Goal: Information Seeking & Learning: Learn about a topic

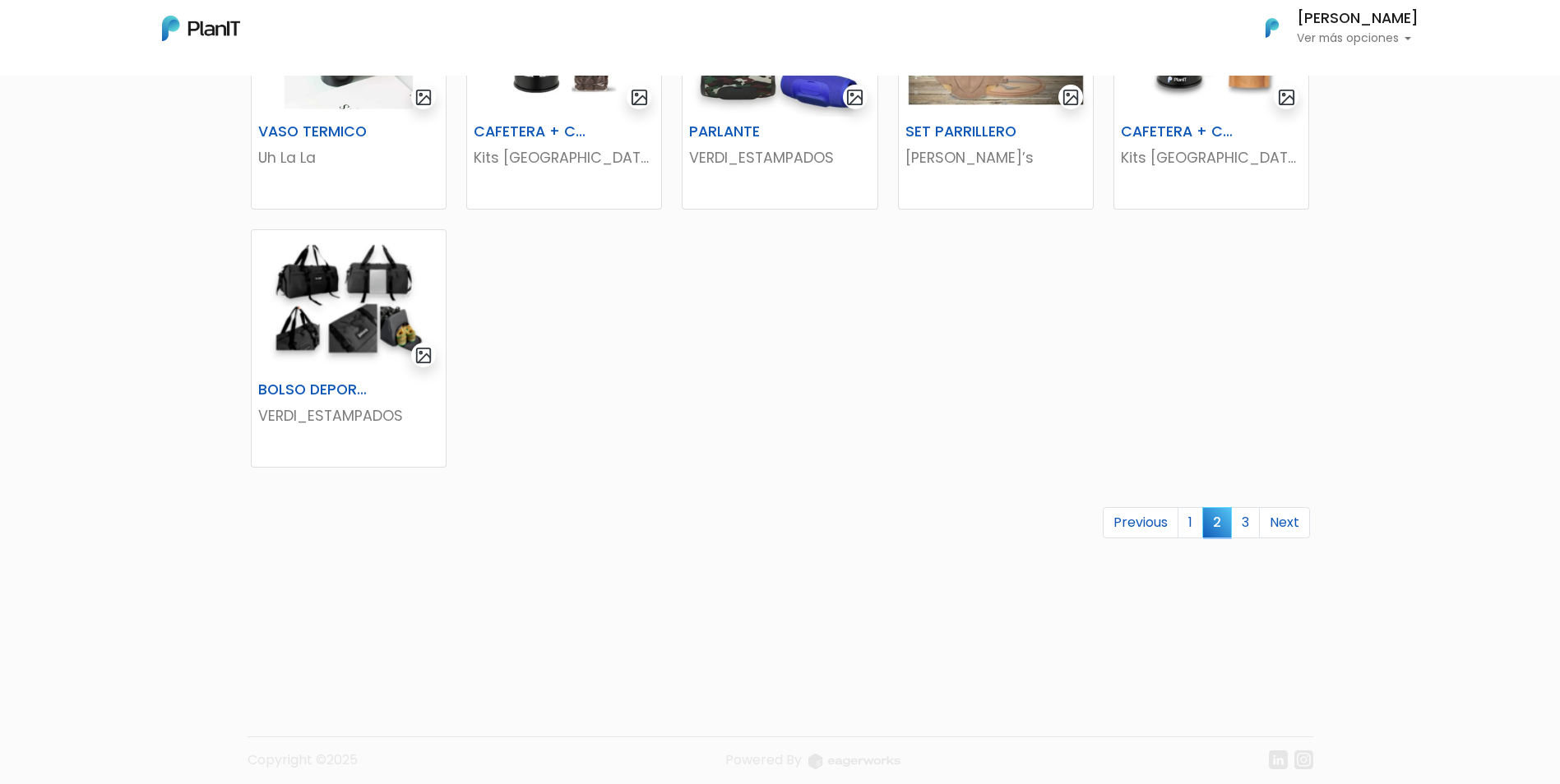
scroll to position [945, 0]
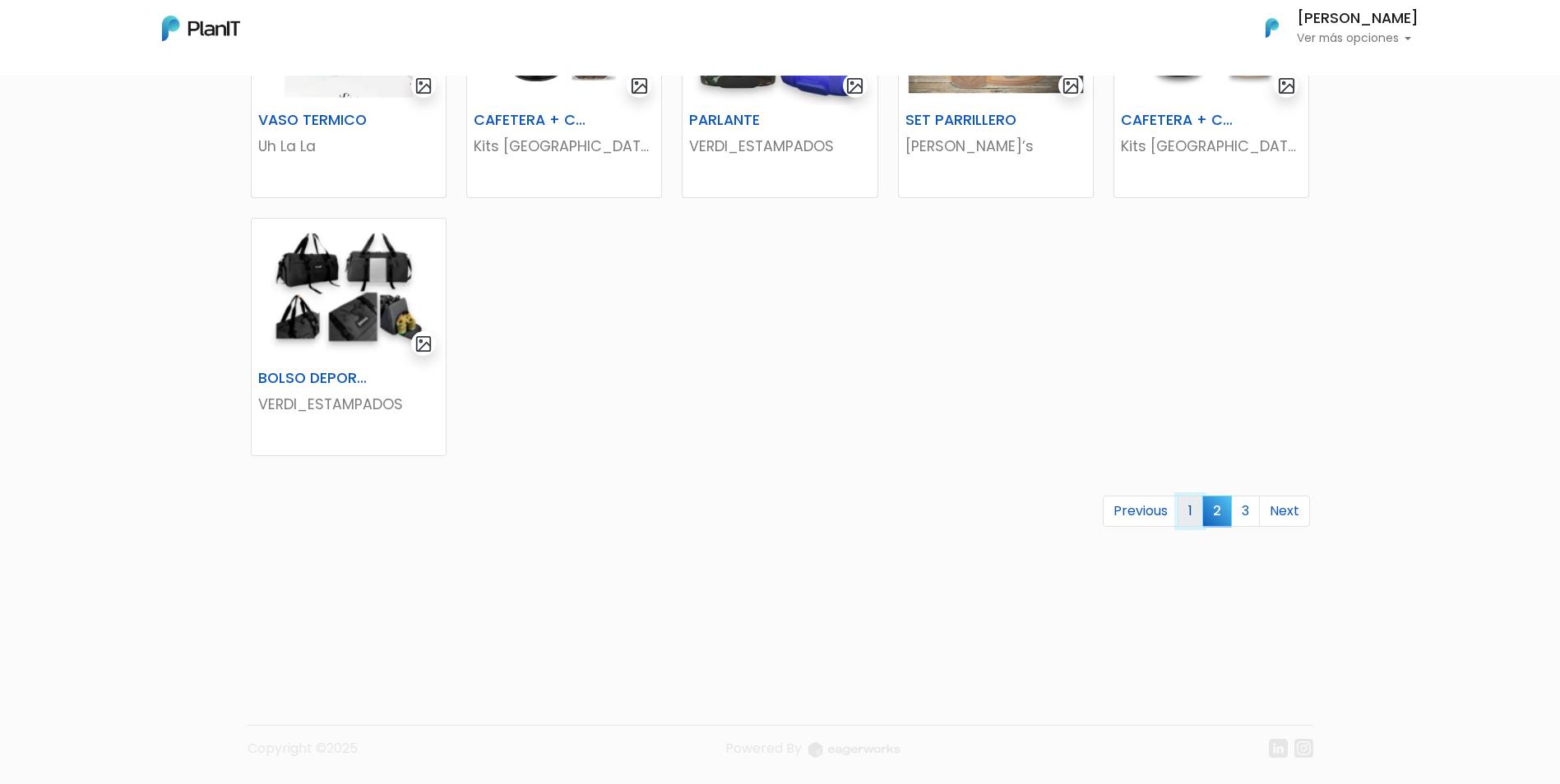
click at [1184, 513] on link "1" at bounding box center [1190, 511] width 25 height 31
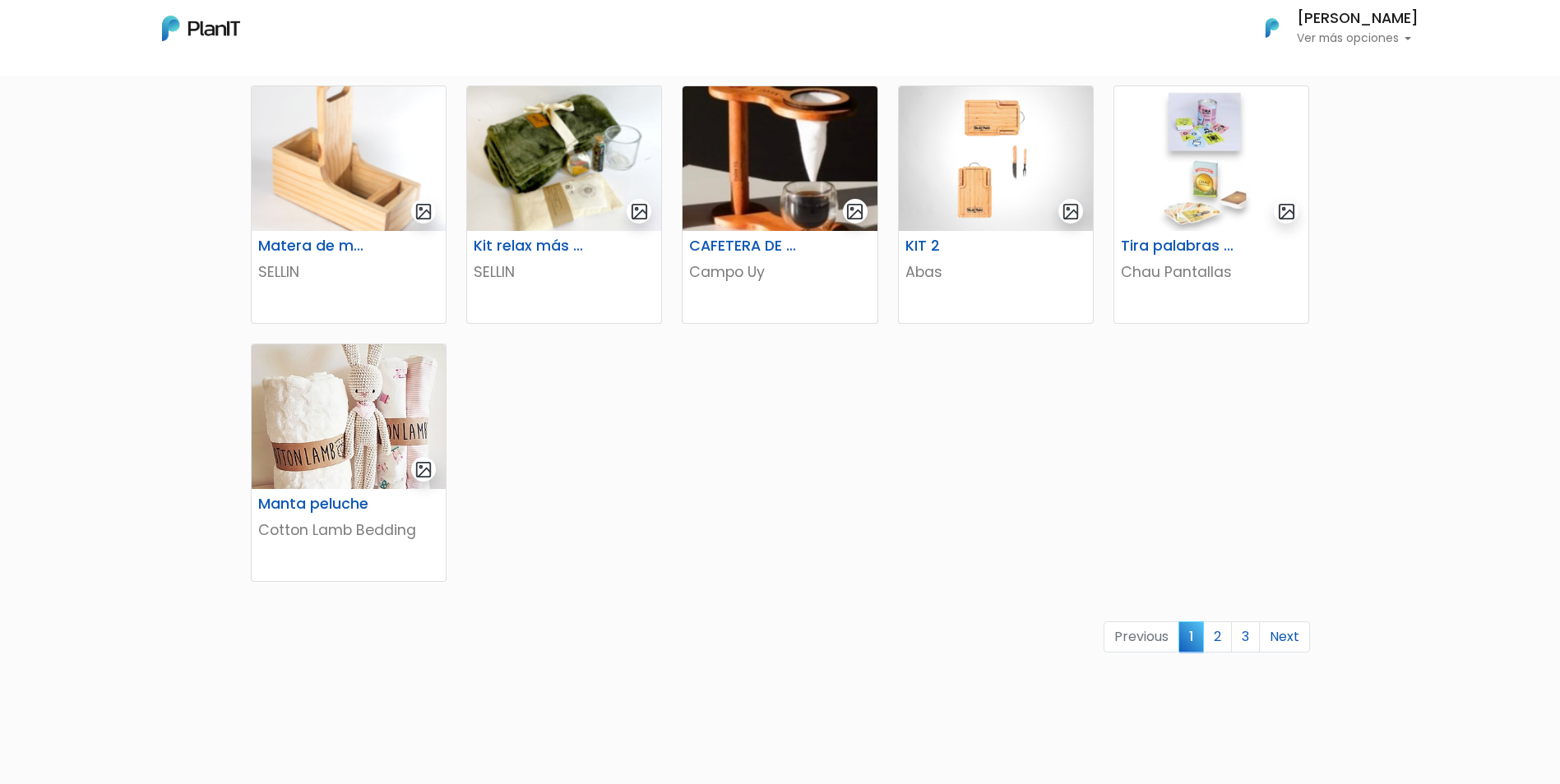
scroll to position [822, 0]
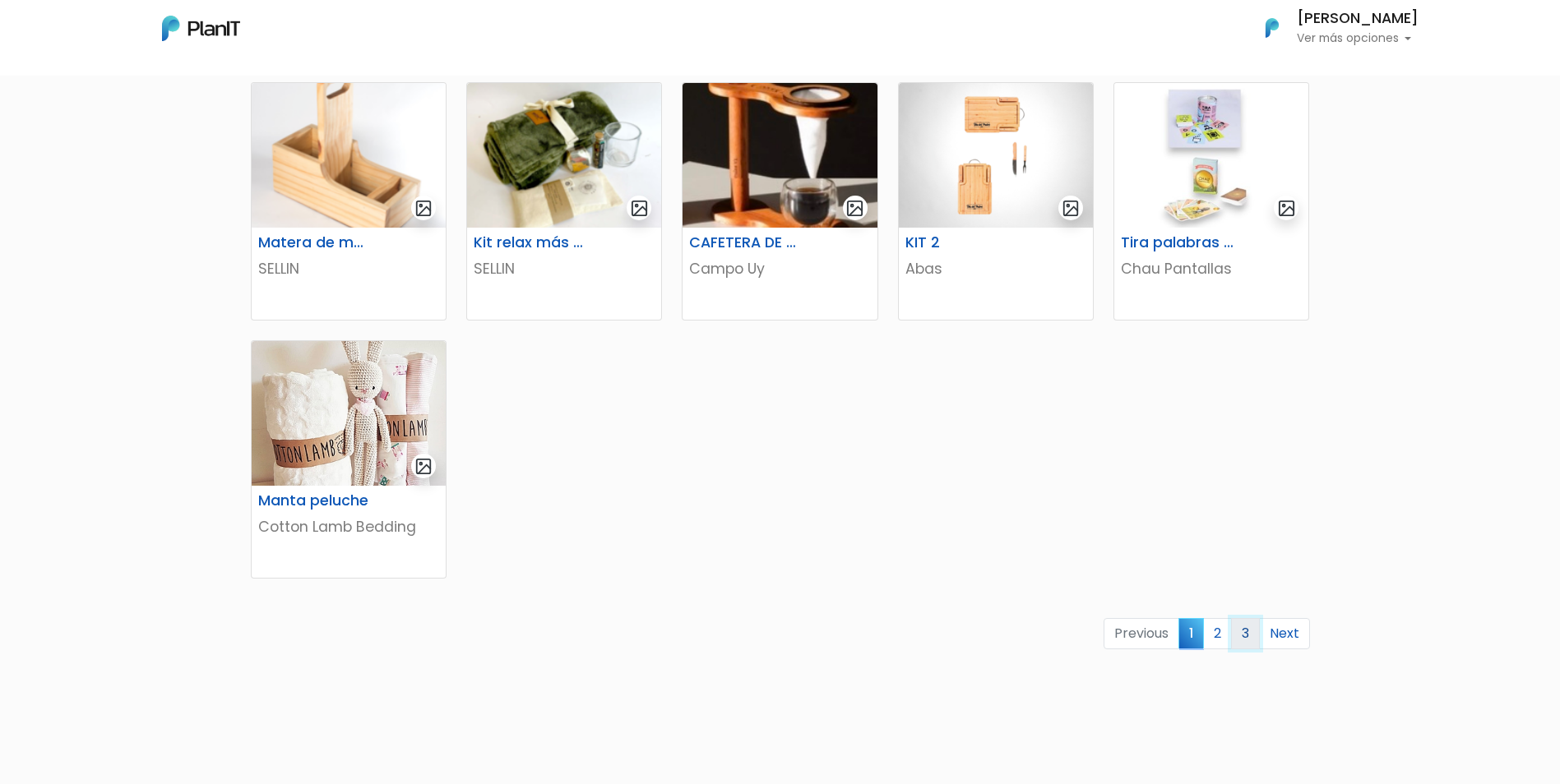
click at [1233, 635] on link "3" at bounding box center [1245, 633] width 29 height 31
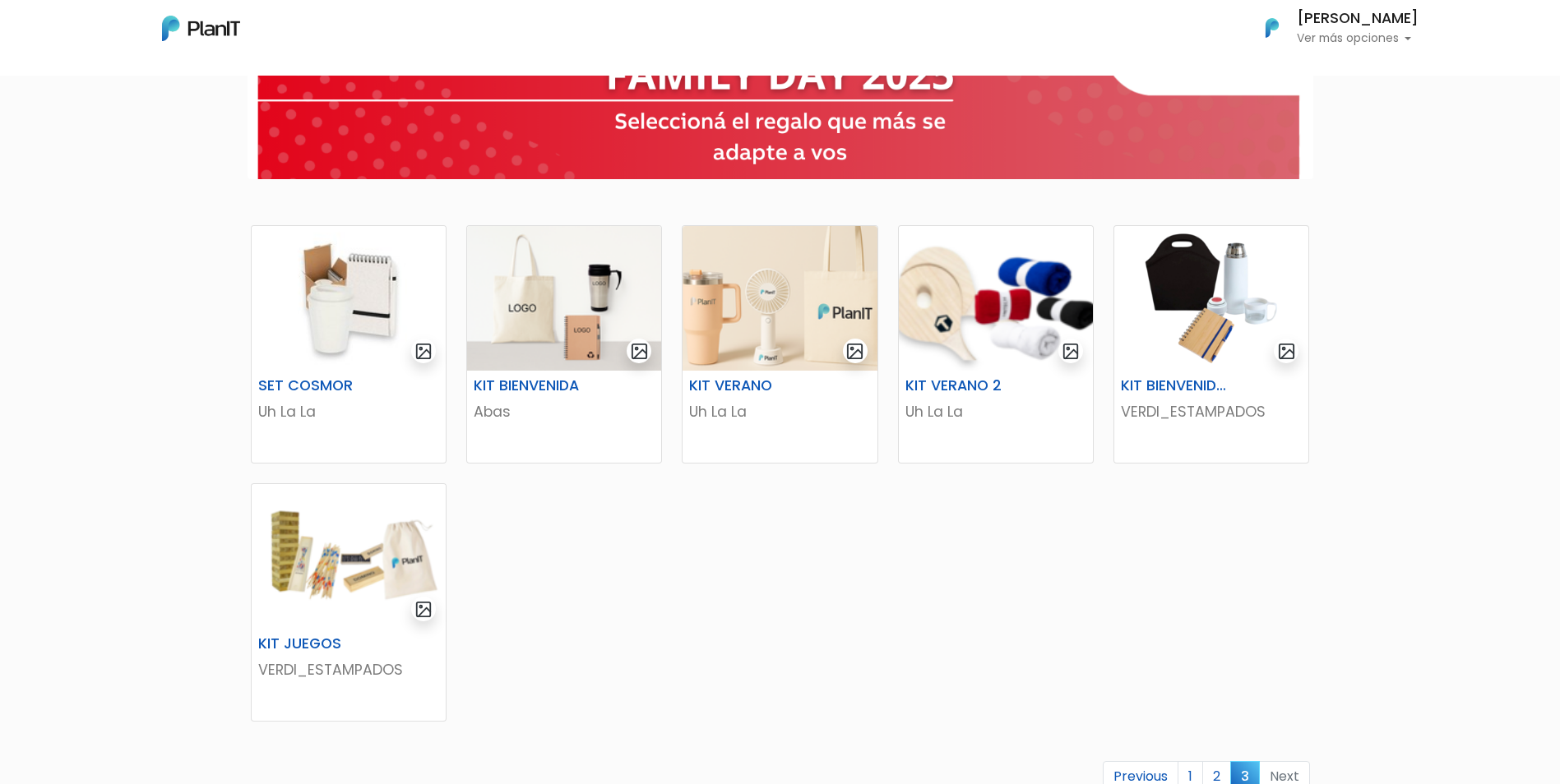
scroll to position [164, 0]
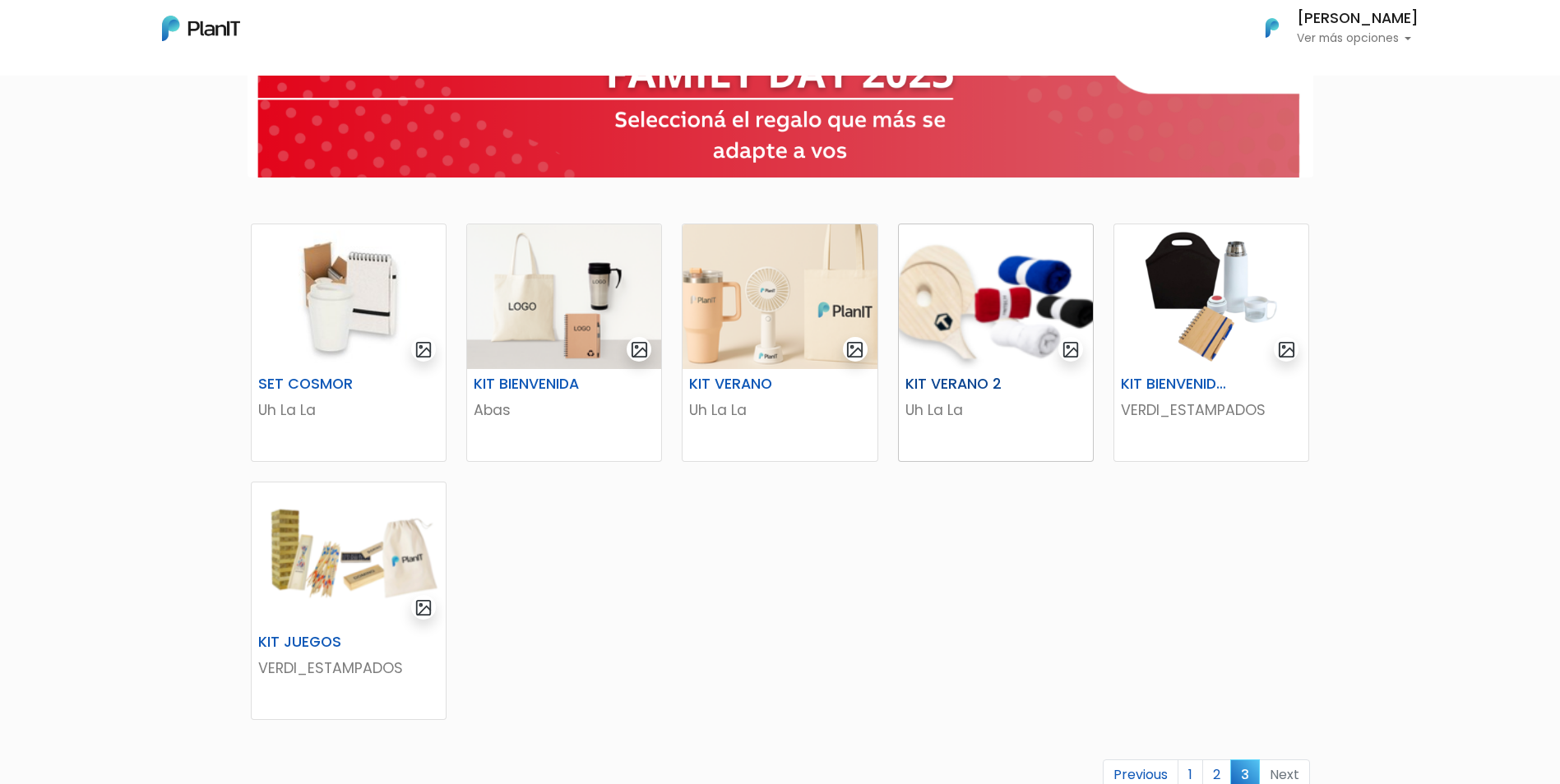
click at [975, 327] on img at bounding box center [996, 296] width 194 height 145
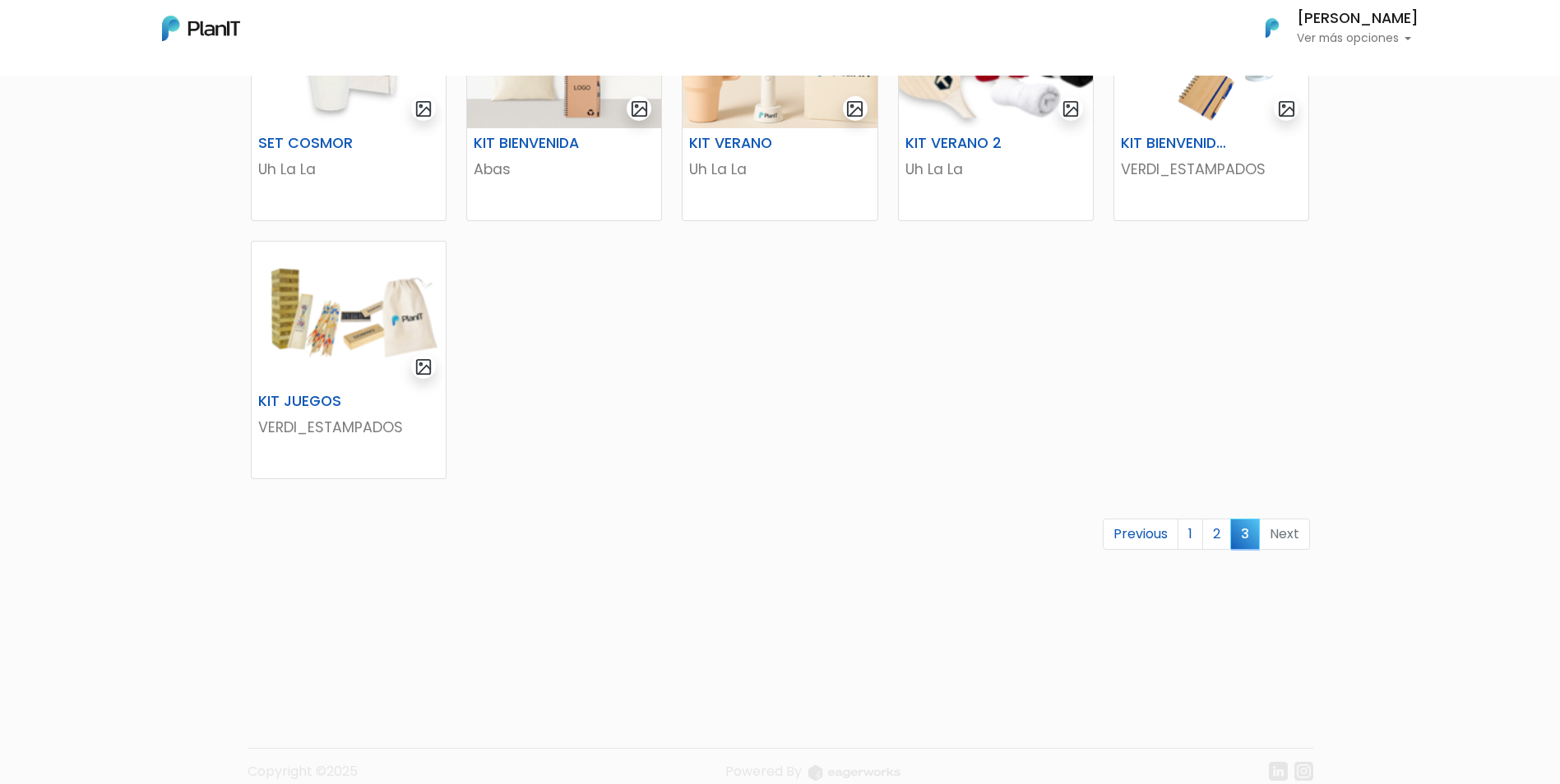
scroll to position [411, 0]
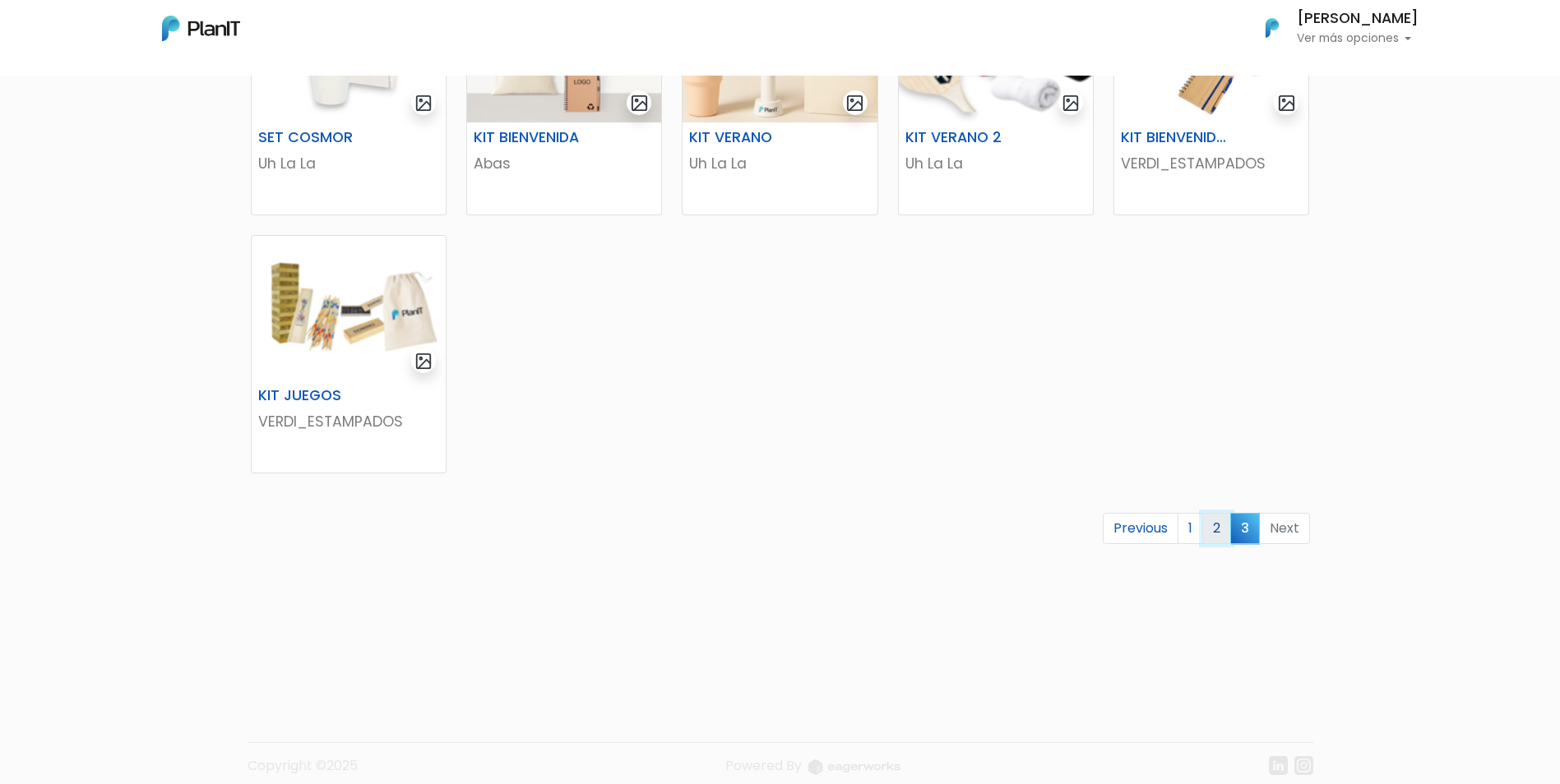
click at [1208, 527] on link "2" at bounding box center [1217, 529] width 29 height 31
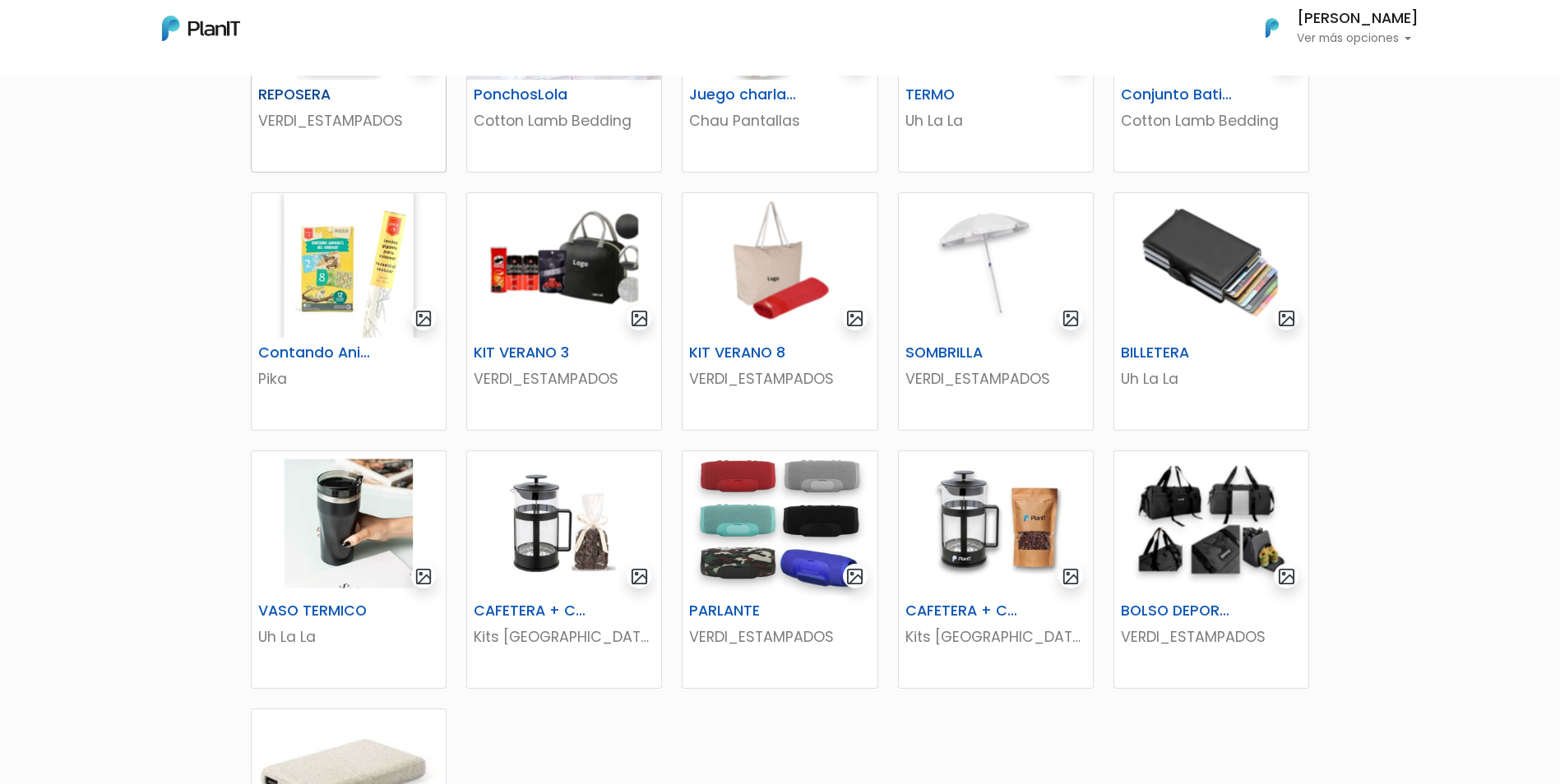
scroll to position [247, 0]
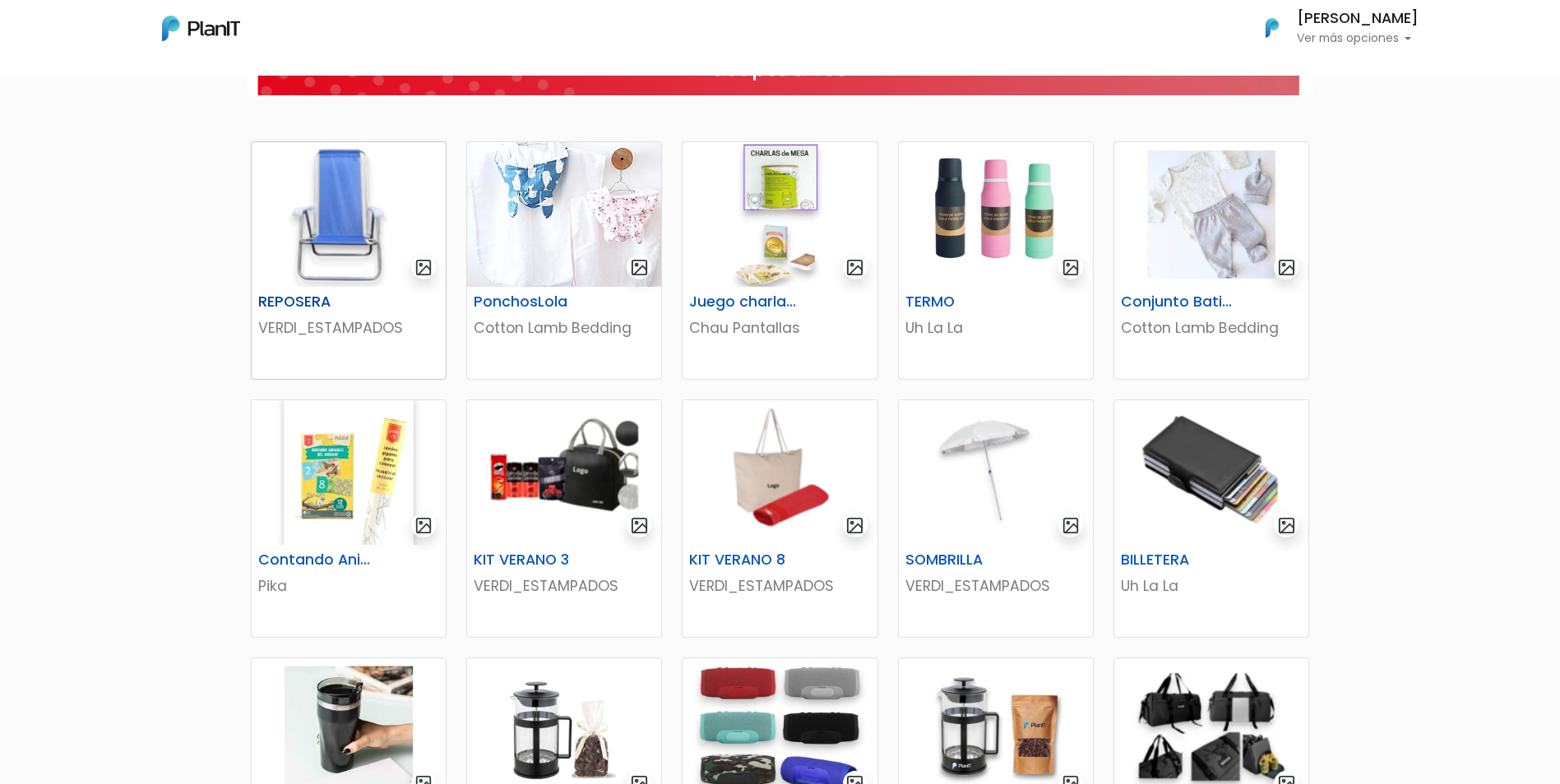
click at [321, 194] on img at bounding box center [348, 214] width 194 height 145
click at [1196, 474] on img at bounding box center [1211, 472] width 194 height 145
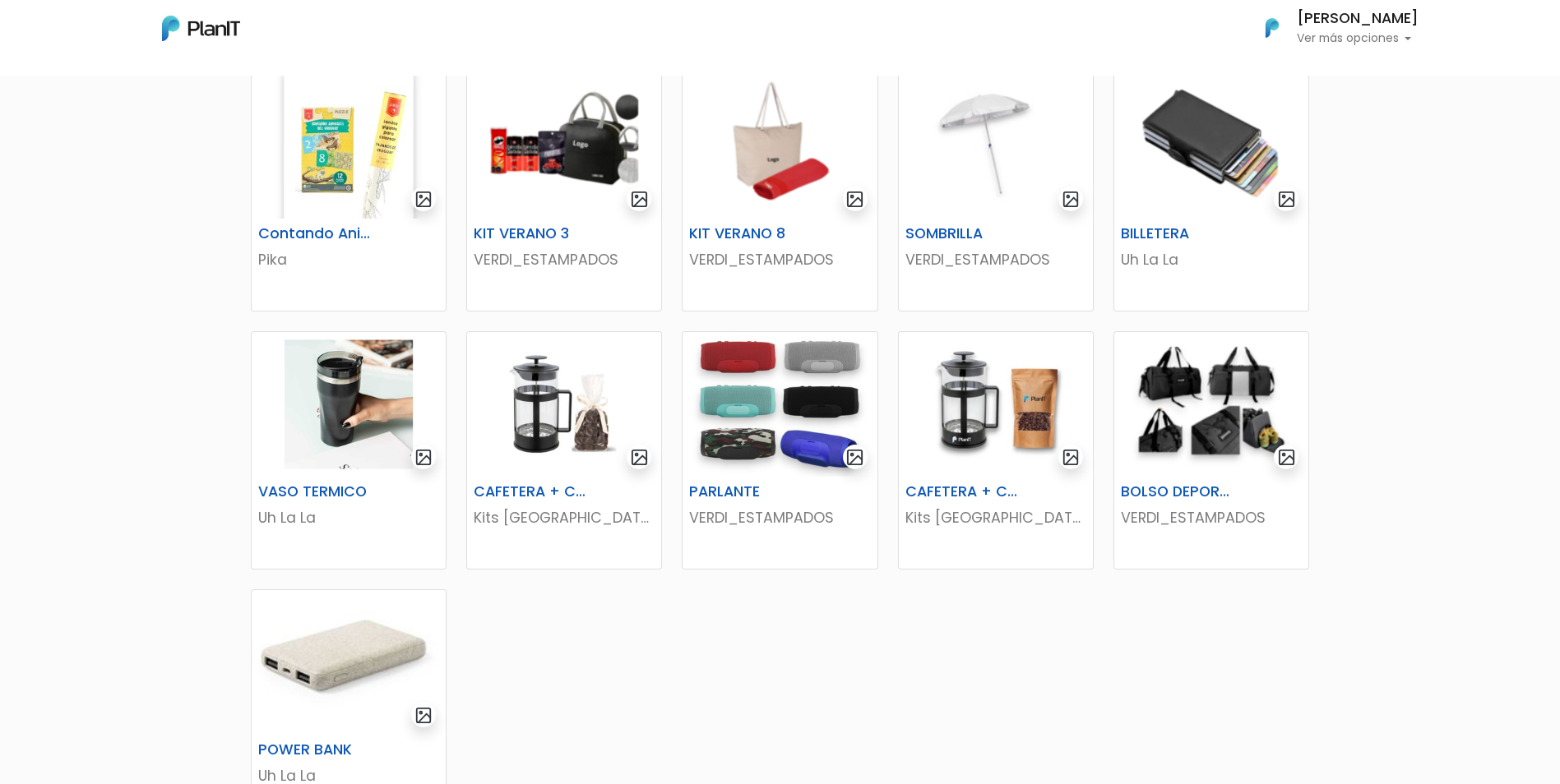
scroll to position [576, 0]
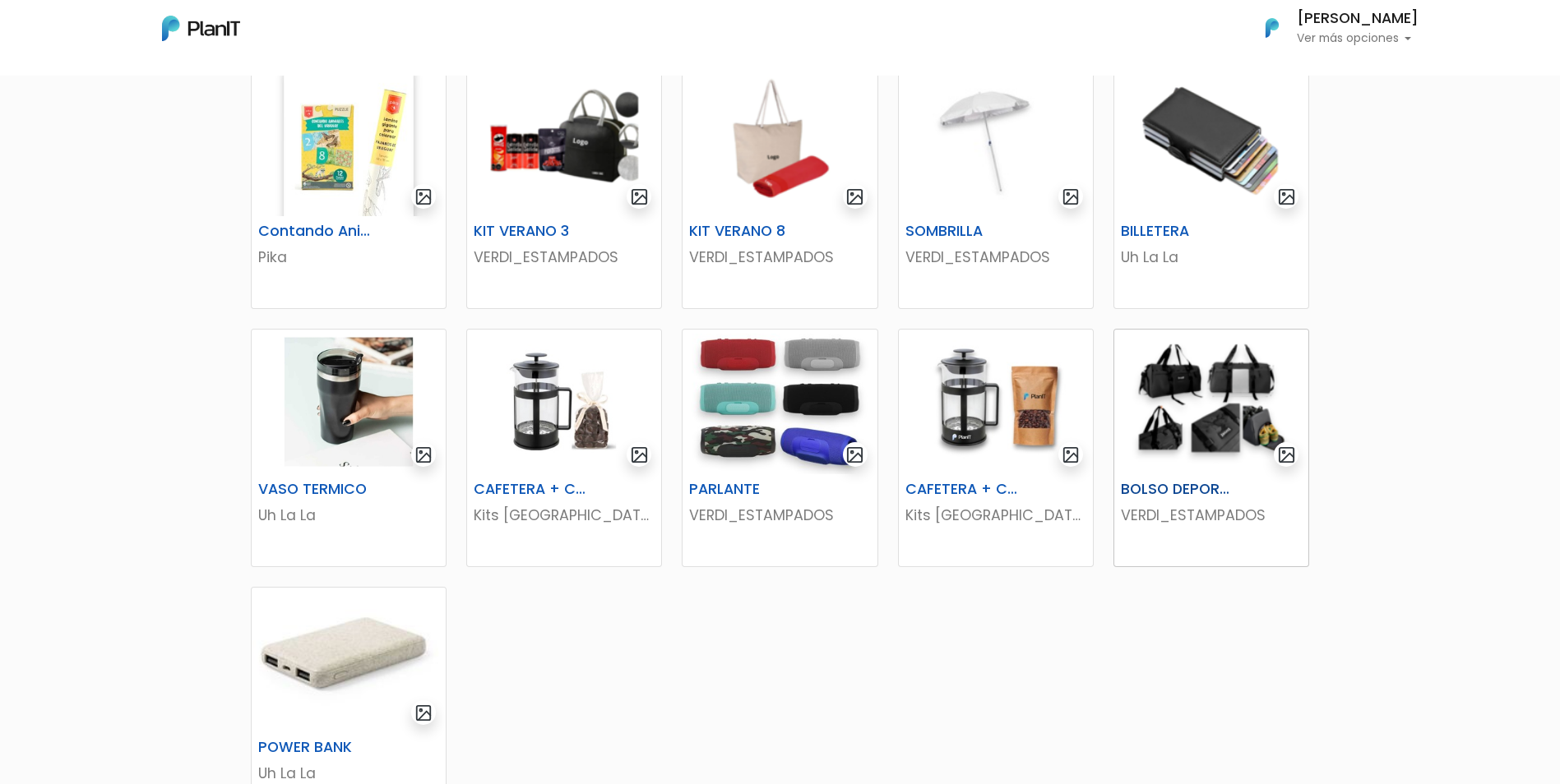
click at [1176, 388] on img at bounding box center [1211, 402] width 194 height 145
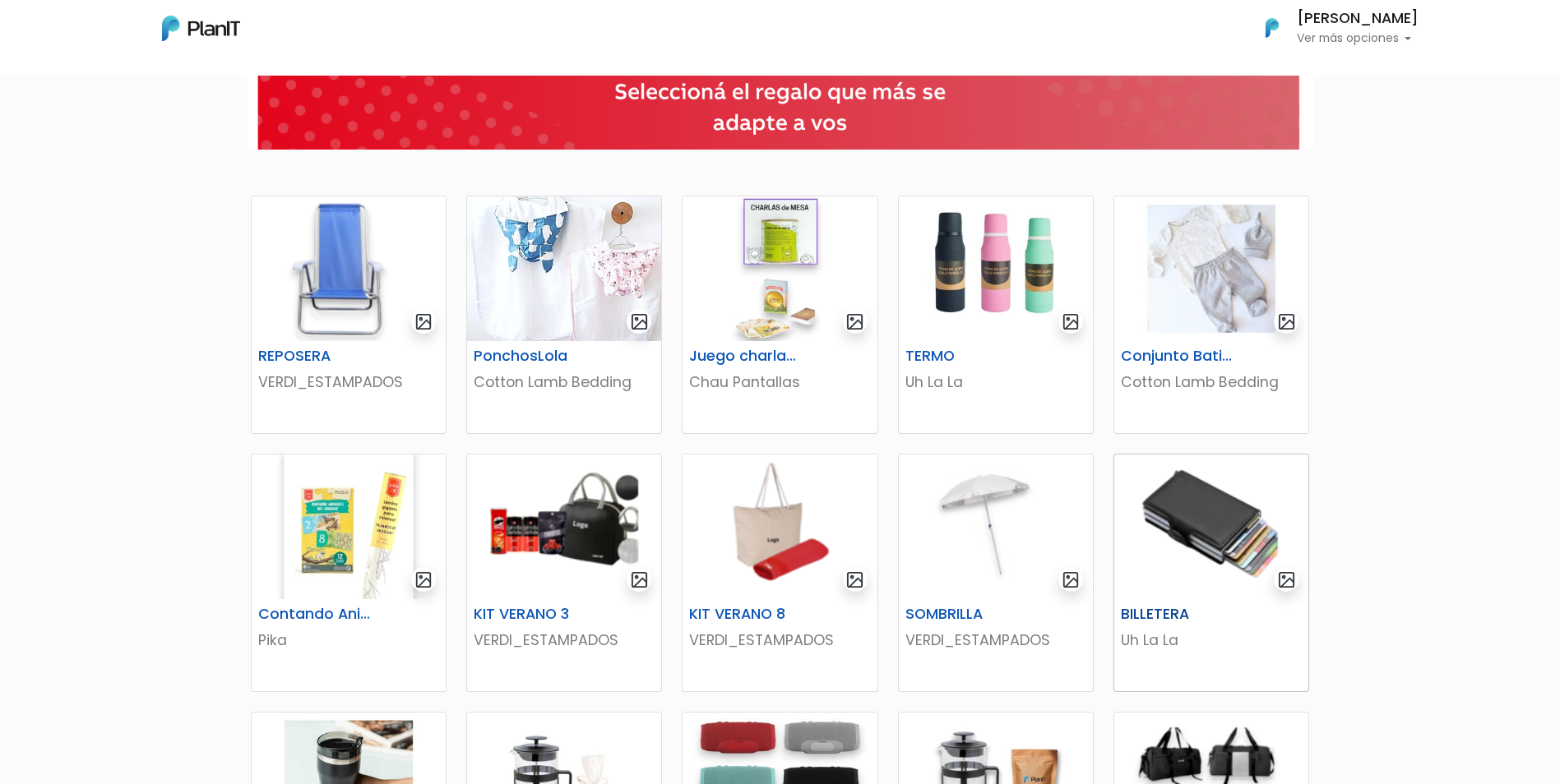
scroll to position [164, 0]
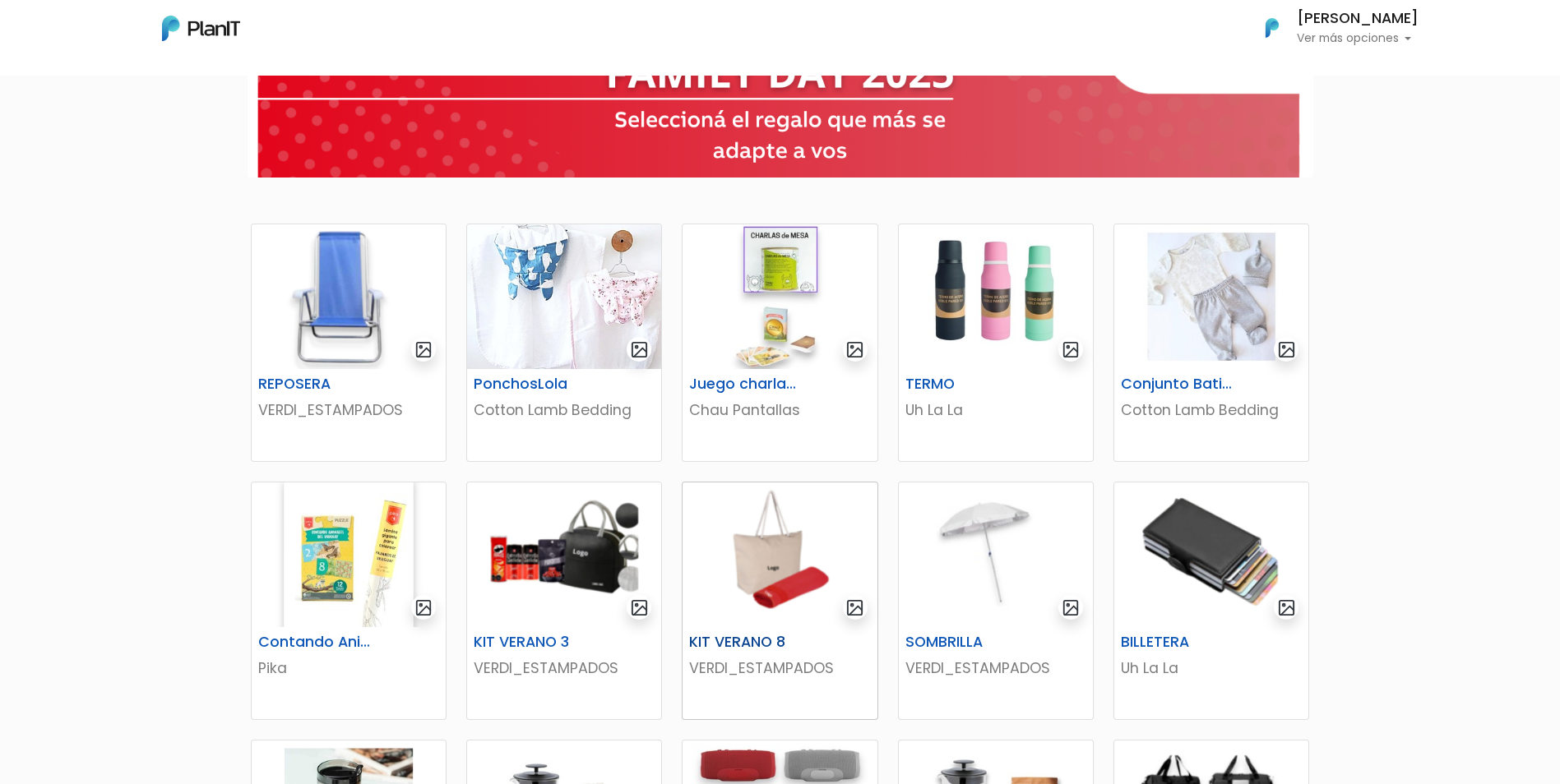
click at [784, 536] on img at bounding box center [779, 555] width 194 height 145
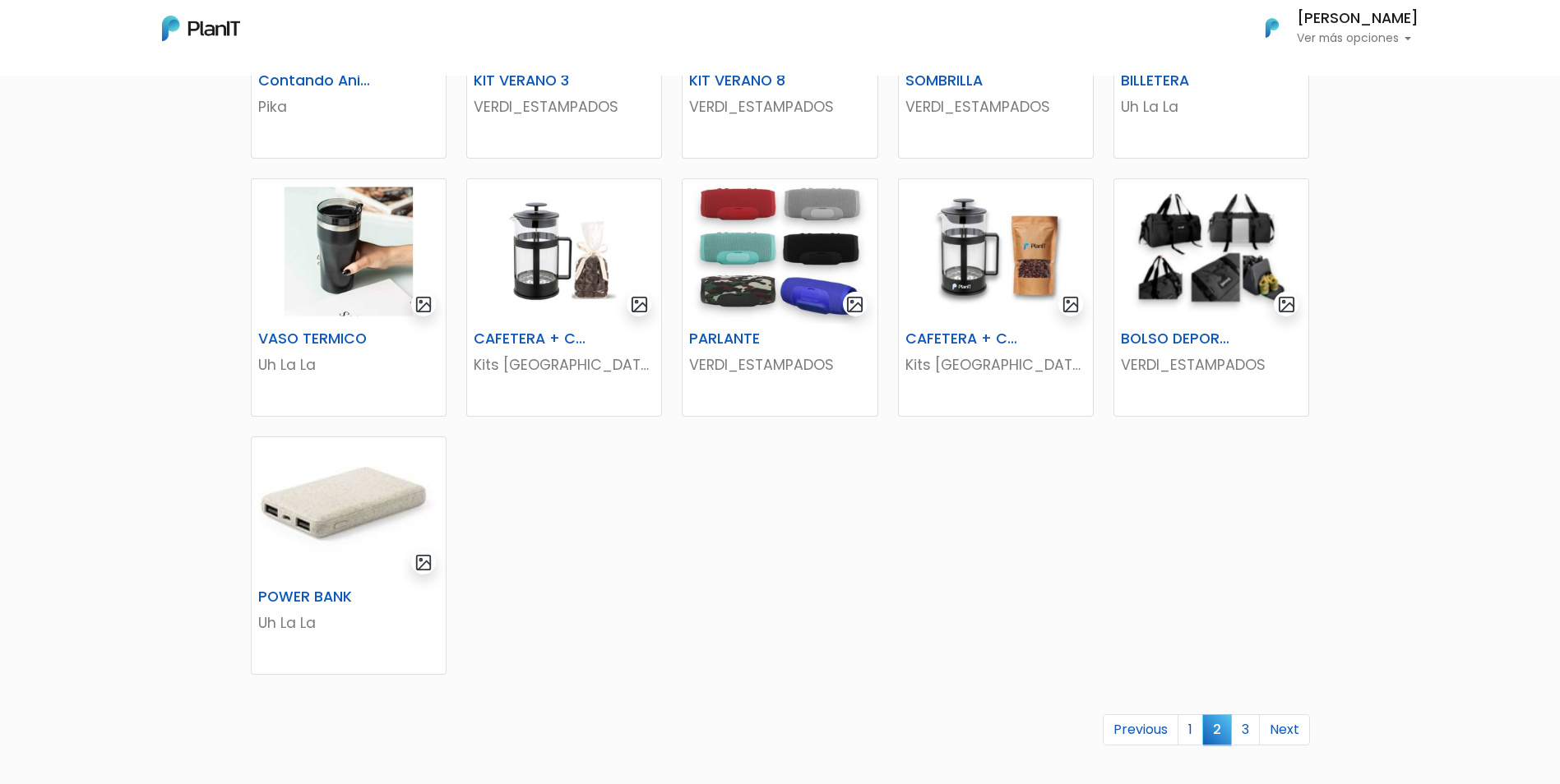
scroll to position [740, 0]
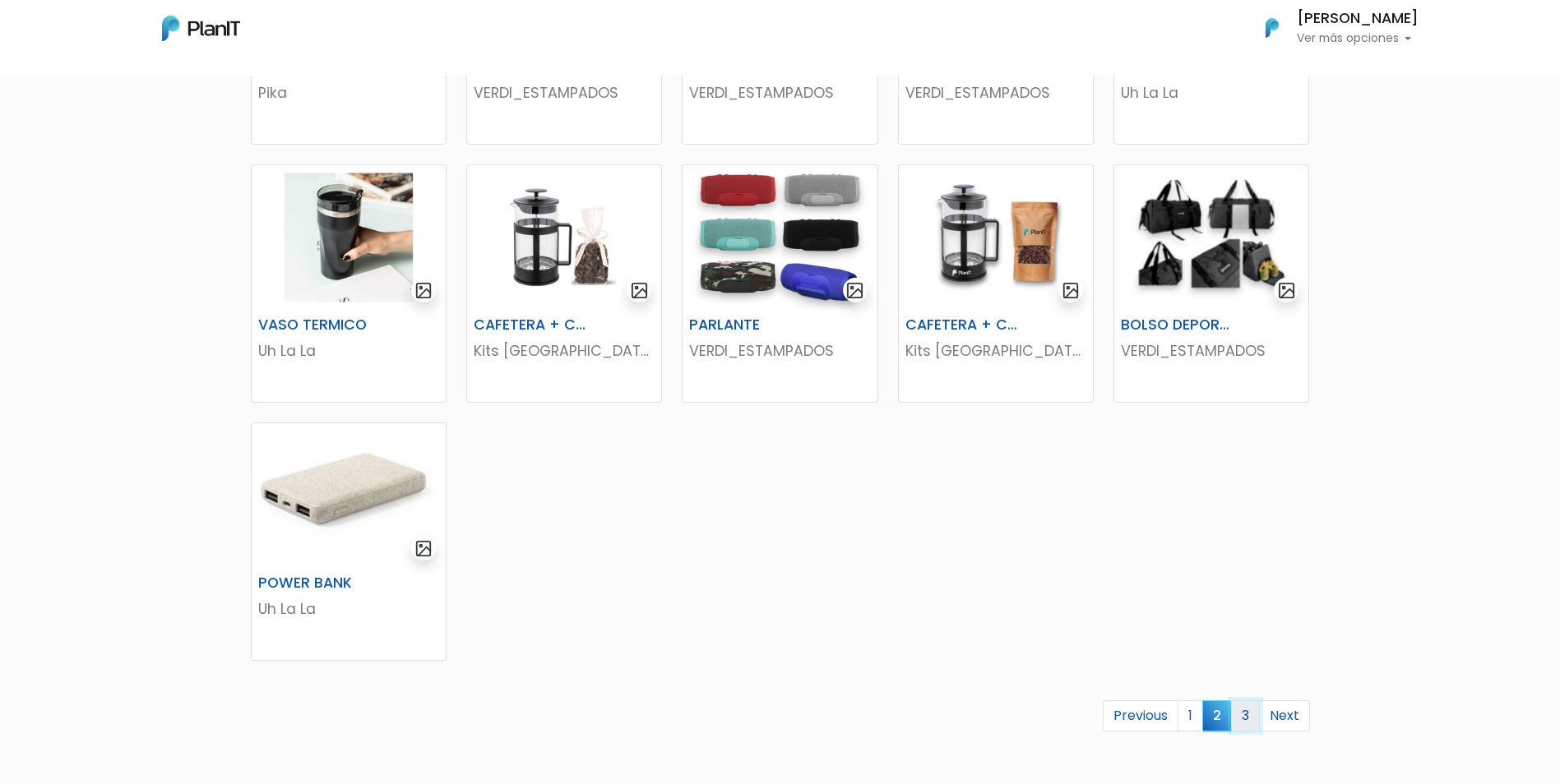
click at [1242, 720] on link "3" at bounding box center [1245, 715] width 29 height 31
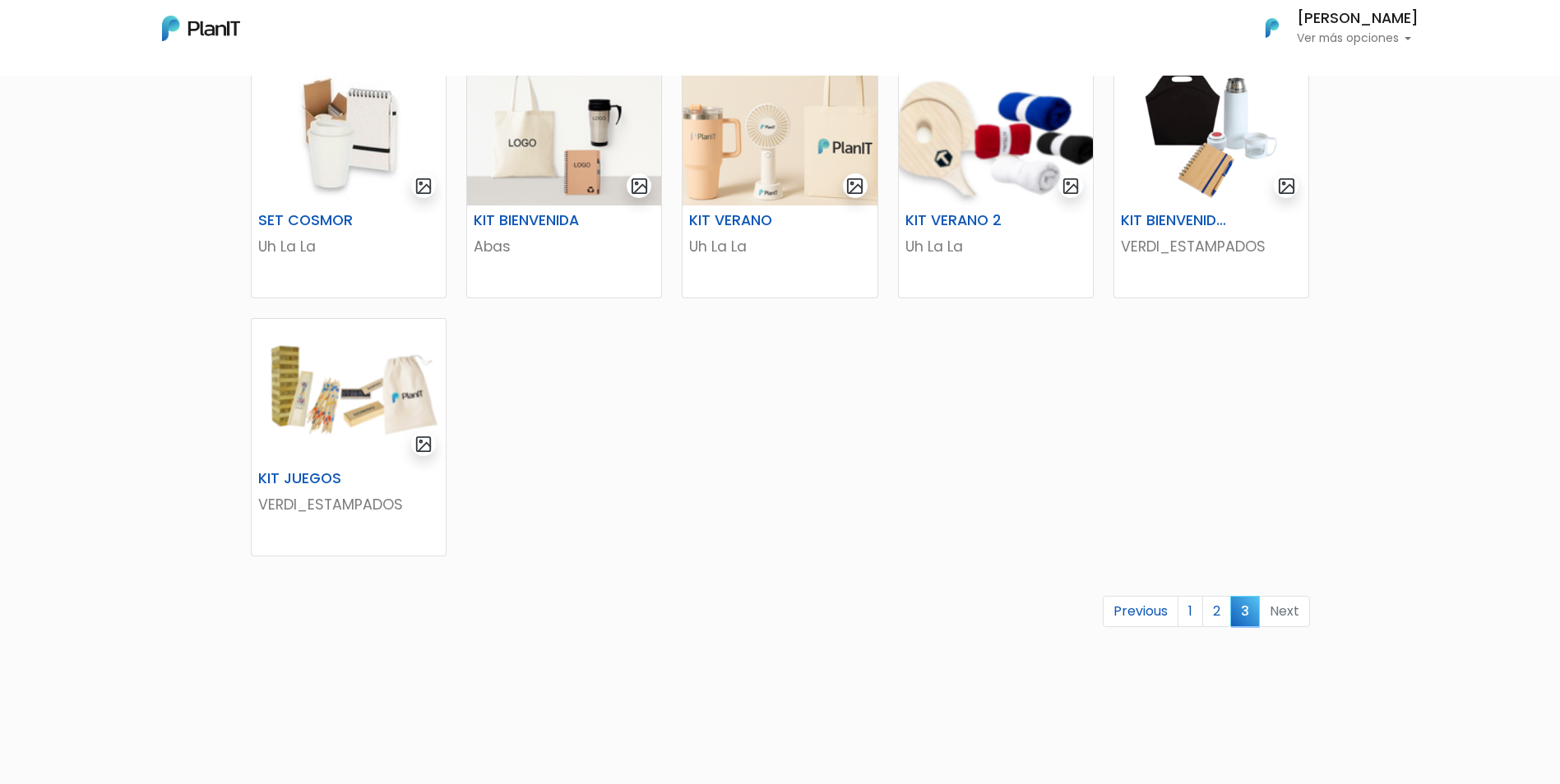
scroll to position [411, 0]
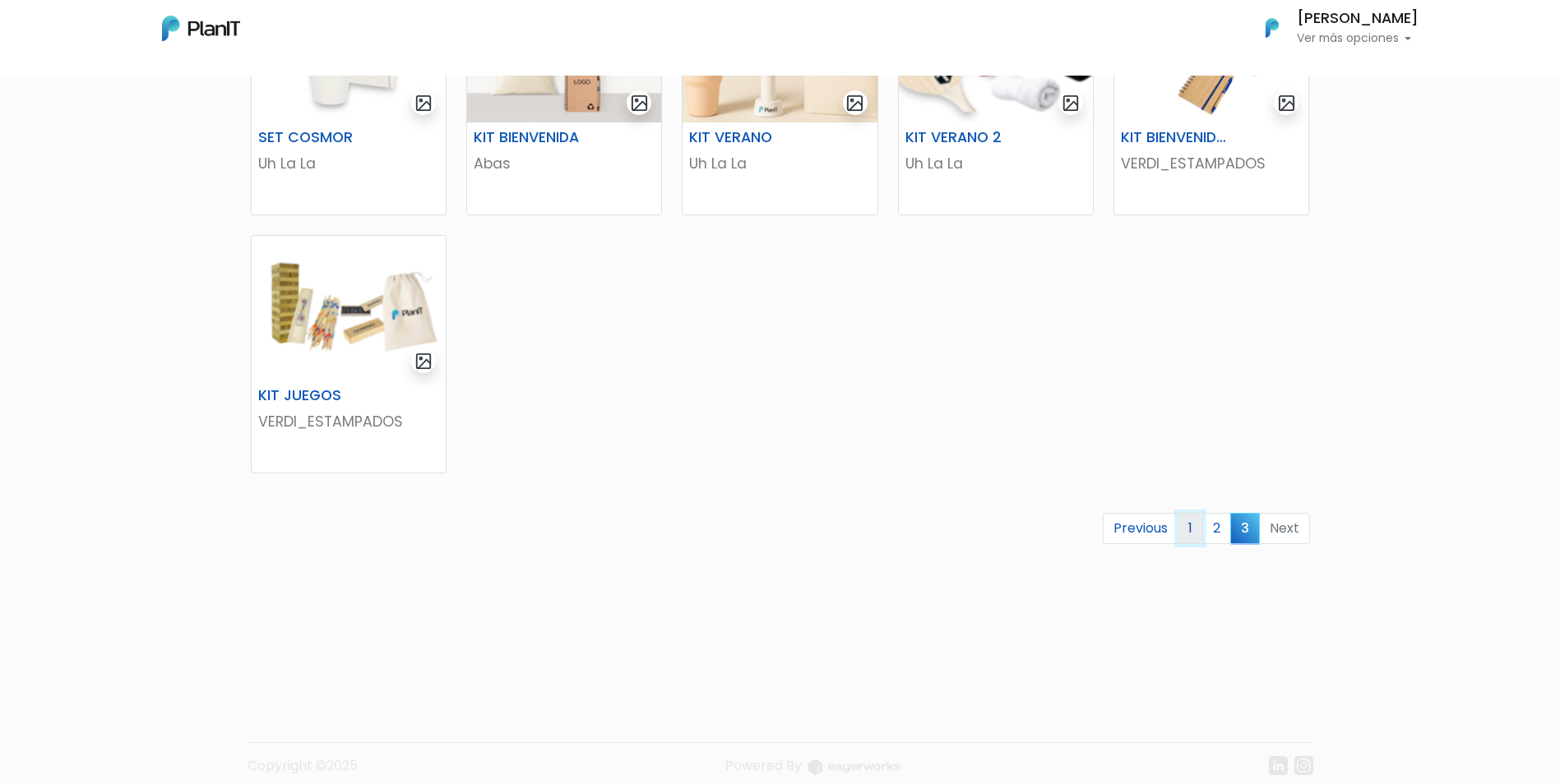
click at [1194, 530] on link "1" at bounding box center [1190, 529] width 25 height 31
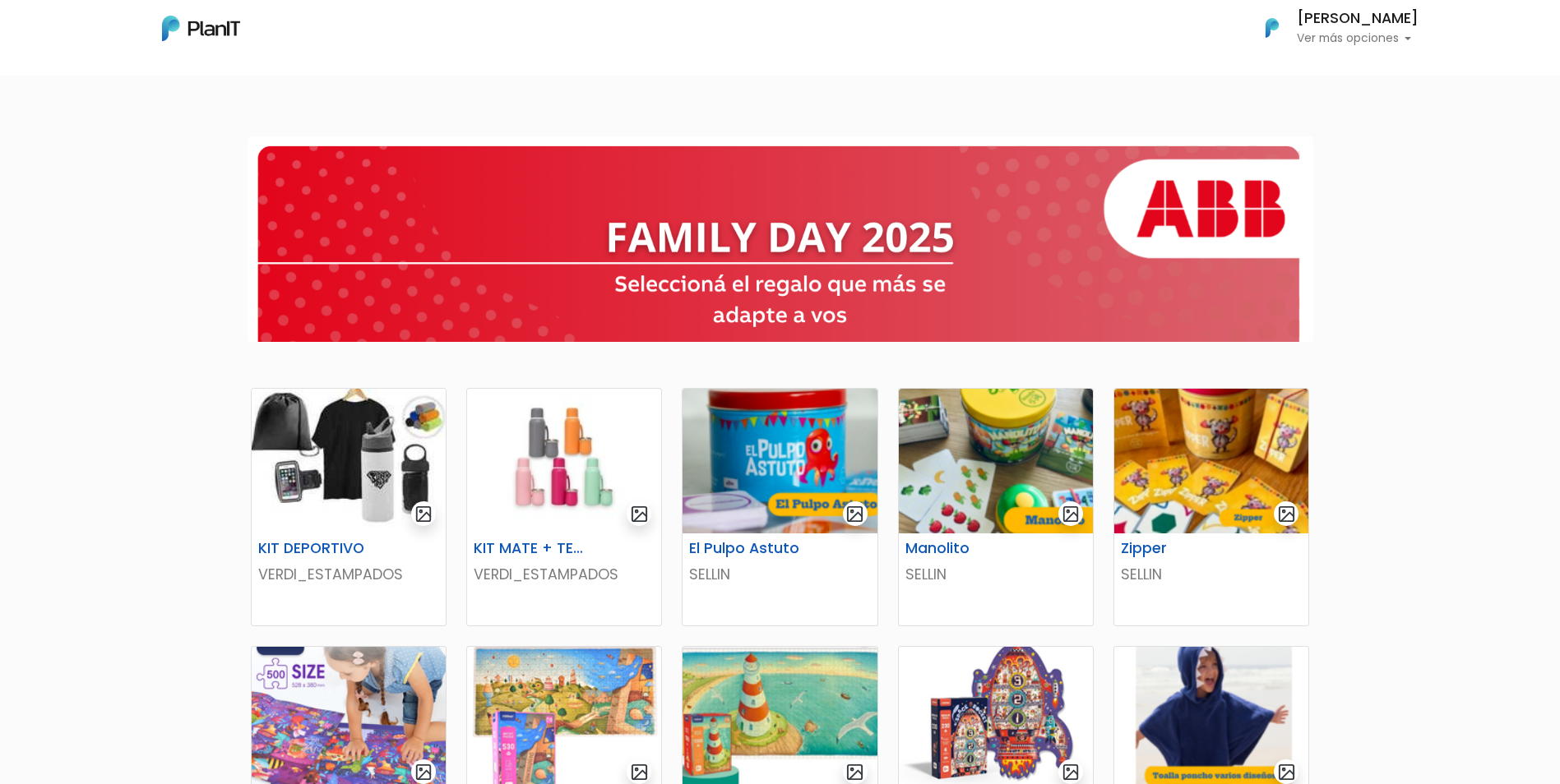
click at [1410, 36] on p "Ver más opciones" at bounding box center [1358, 39] width 122 height 12
click at [1408, 35] on p "Ver más opciones" at bounding box center [1358, 39] width 122 height 12
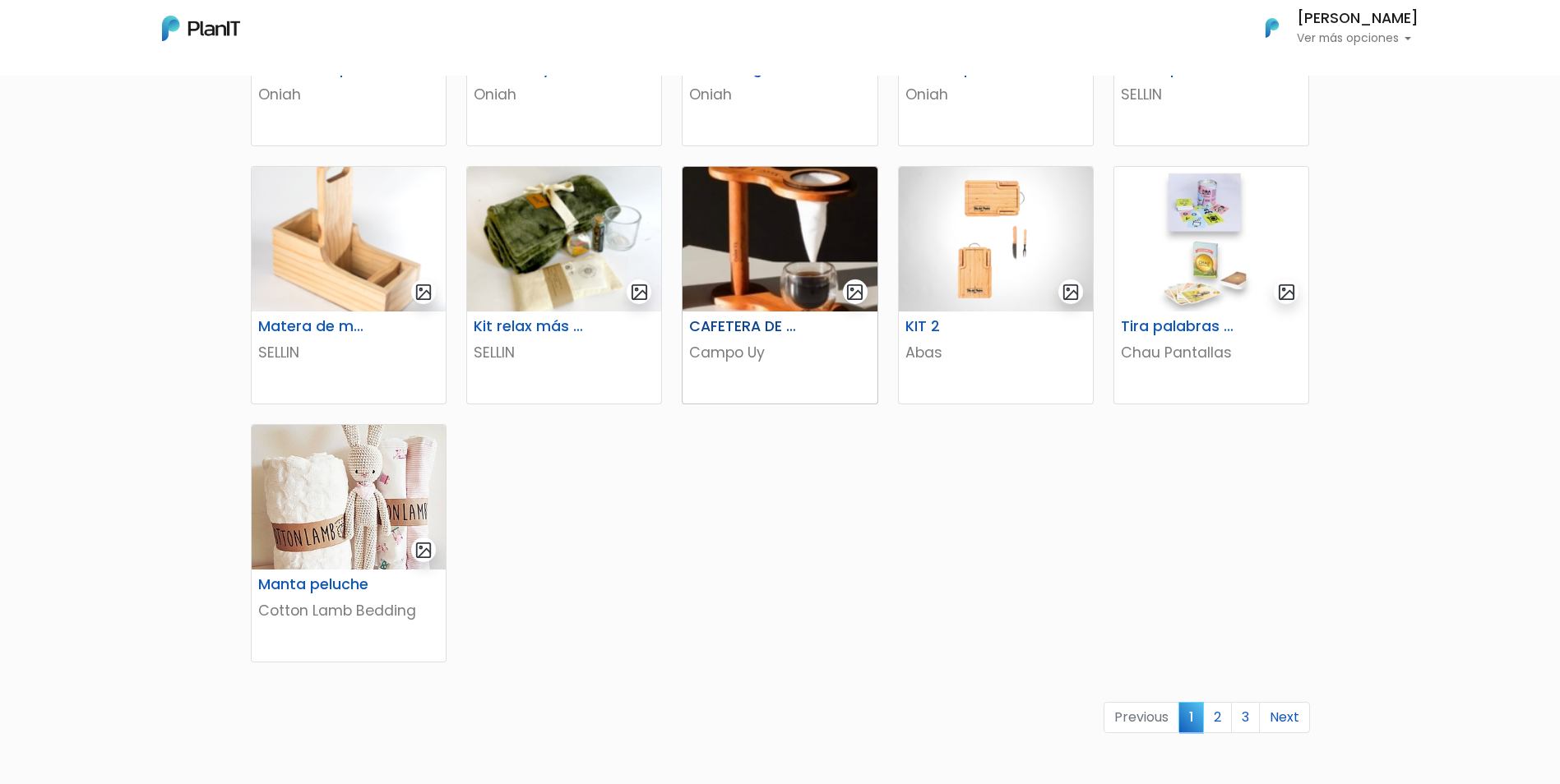
scroll to position [740, 0]
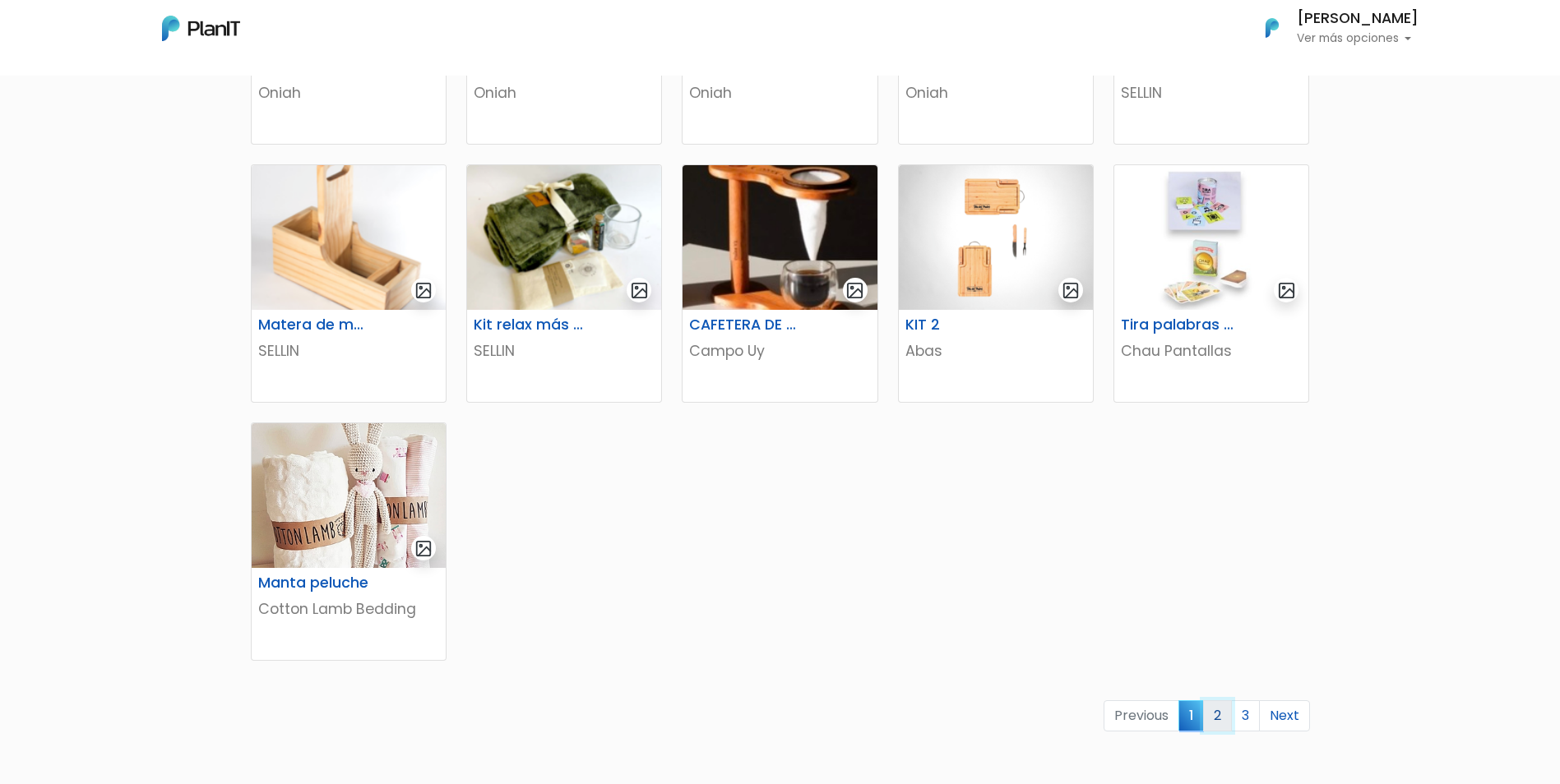
click at [1219, 709] on link "2" at bounding box center [1217, 715] width 29 height 31
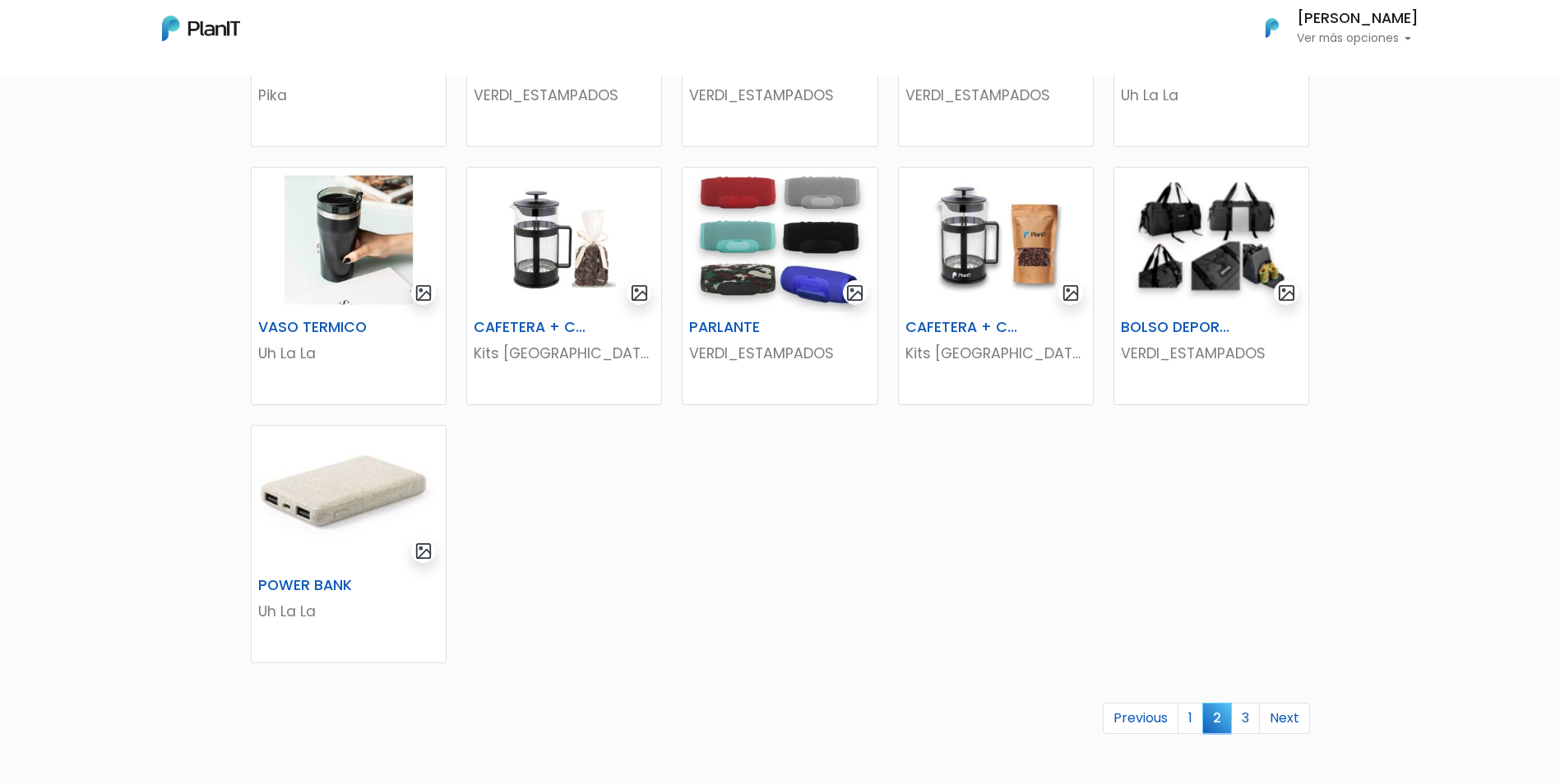
scroll to position [740, 0]
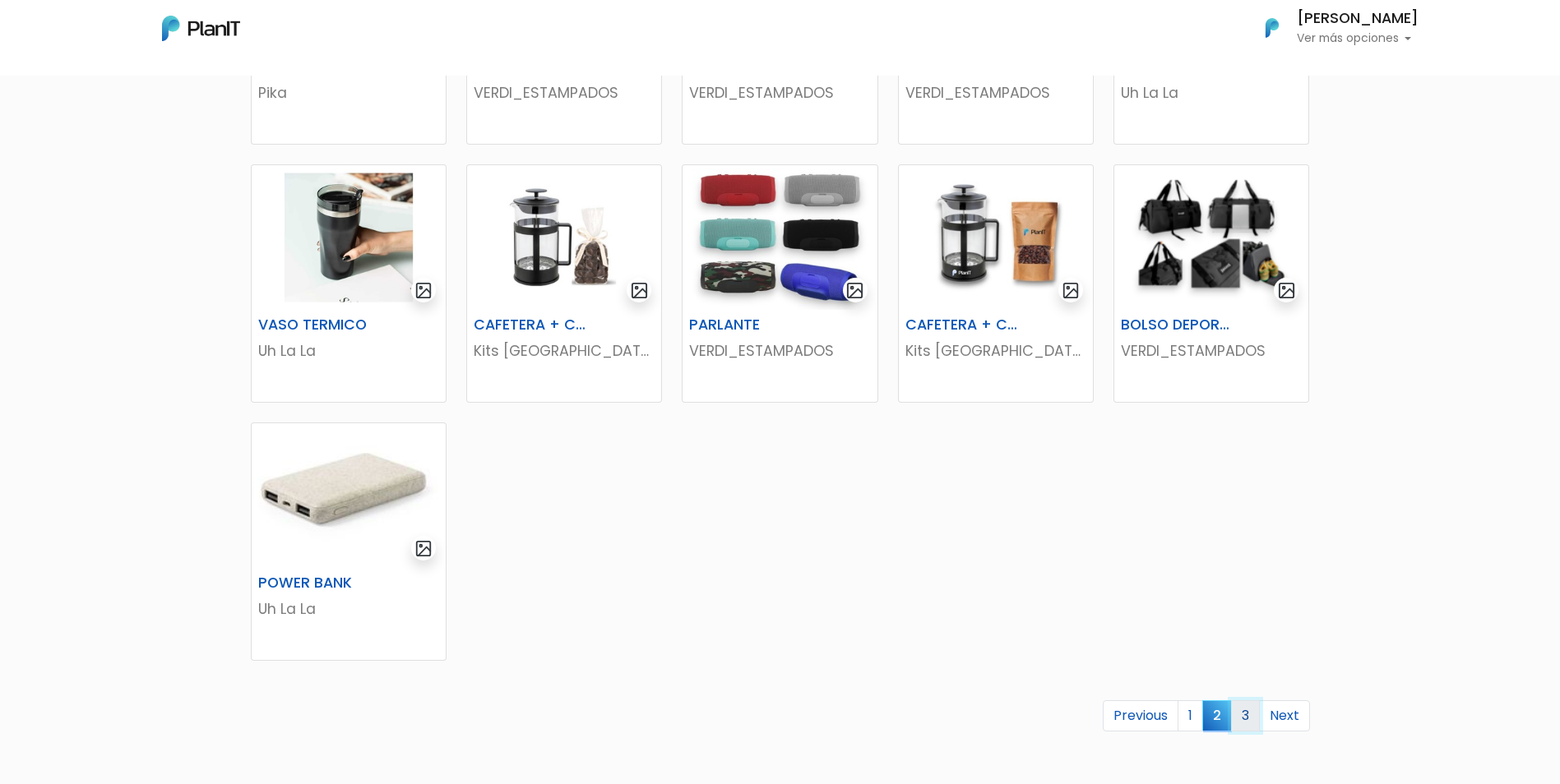
click at [1244, 706] on link "3" at bounding box center [1245, 715] width 29 height 31
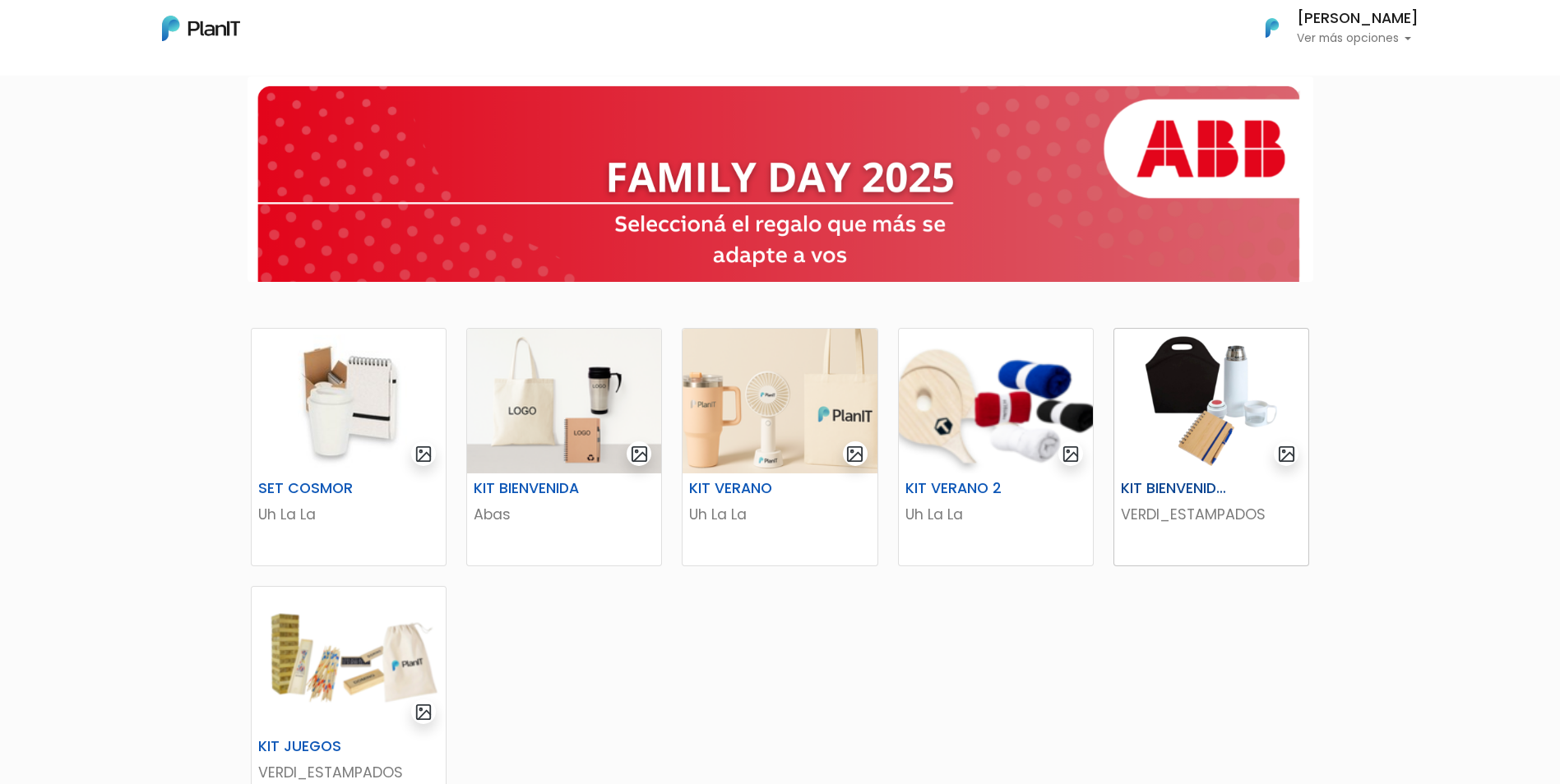
scroll to position [164, 0]
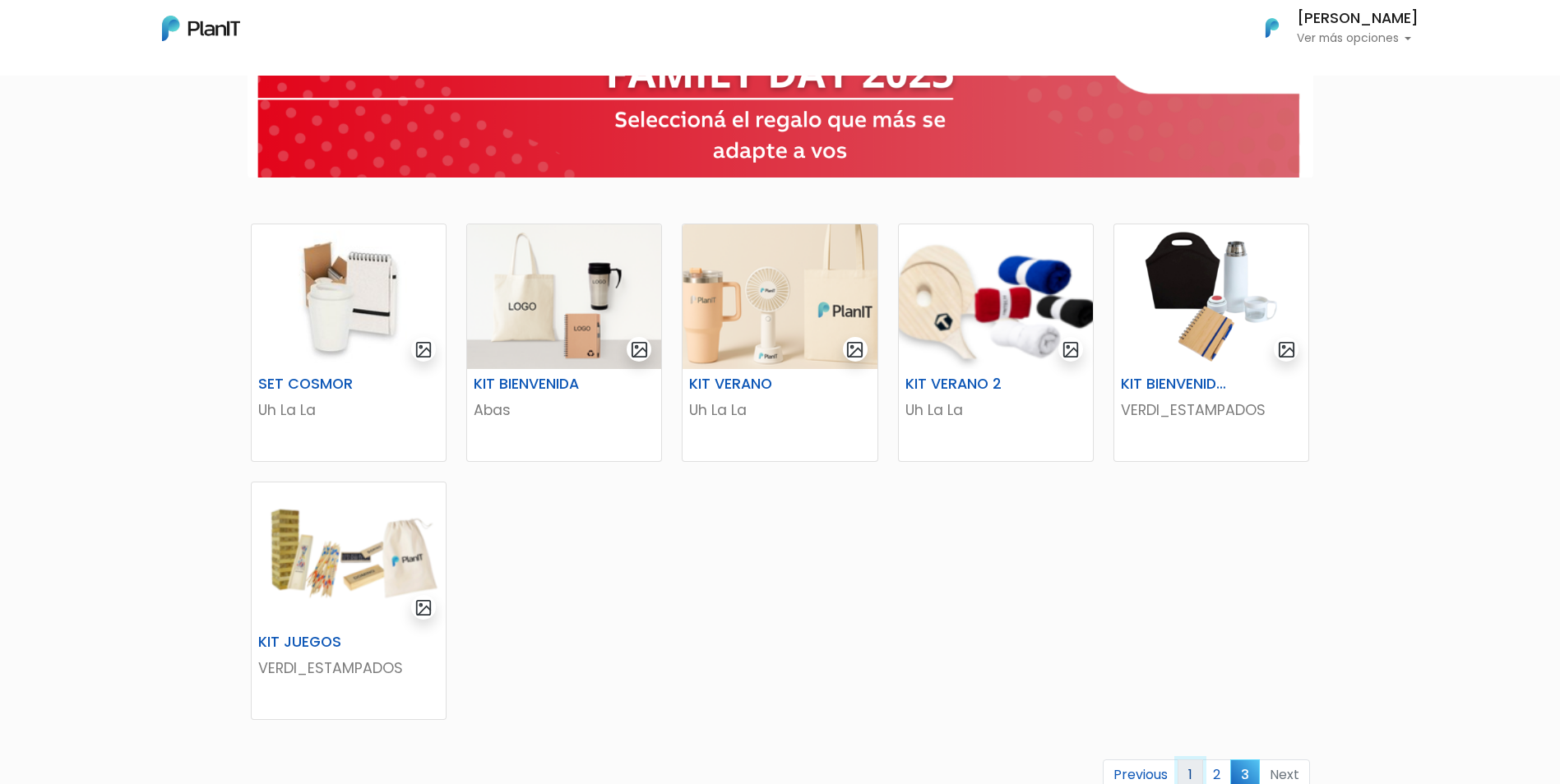
click at [1196, 769] on link "1" at bounding box center [1190, 775] width 25 height 31
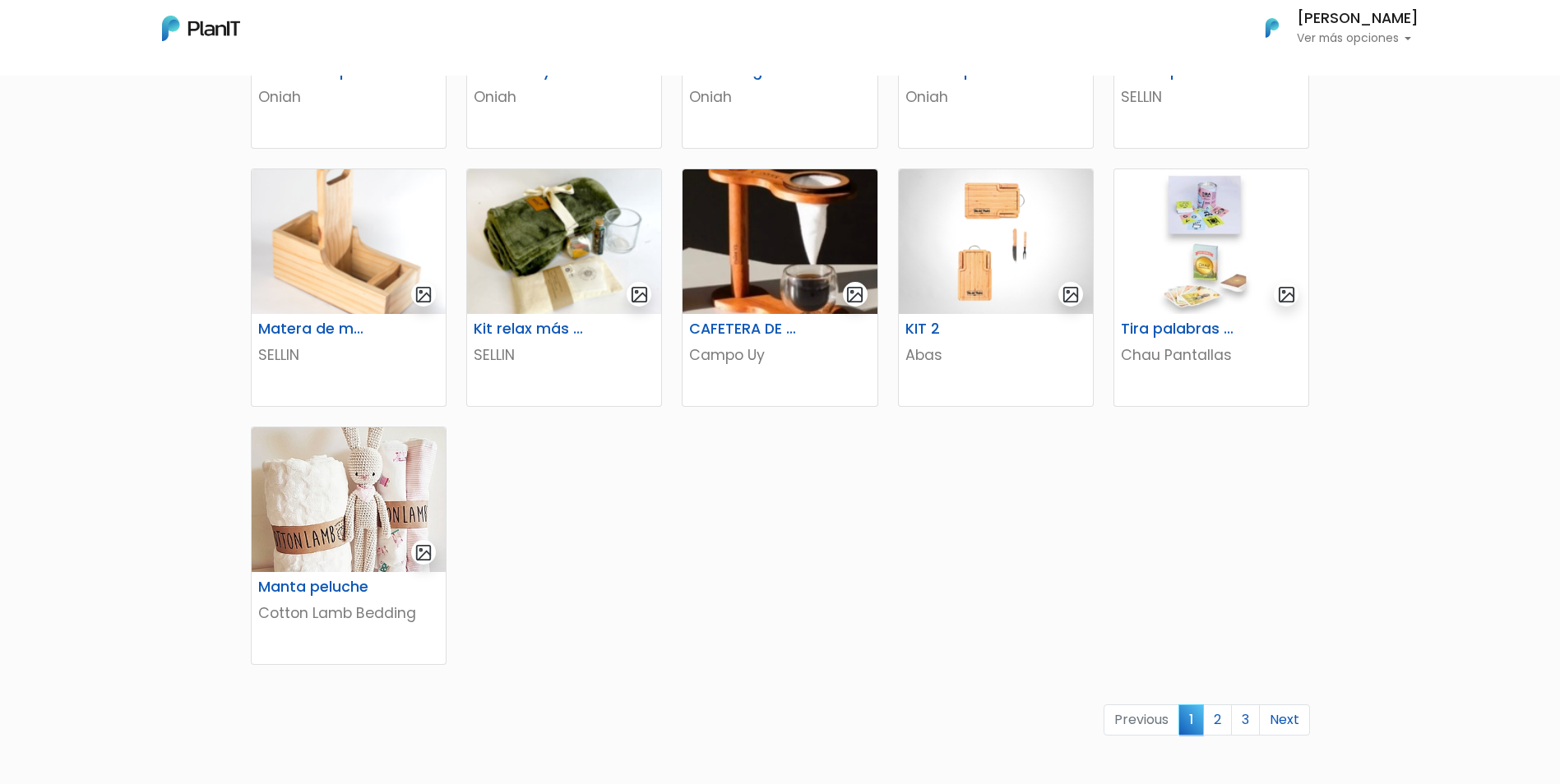
scroll to position [740, 0]
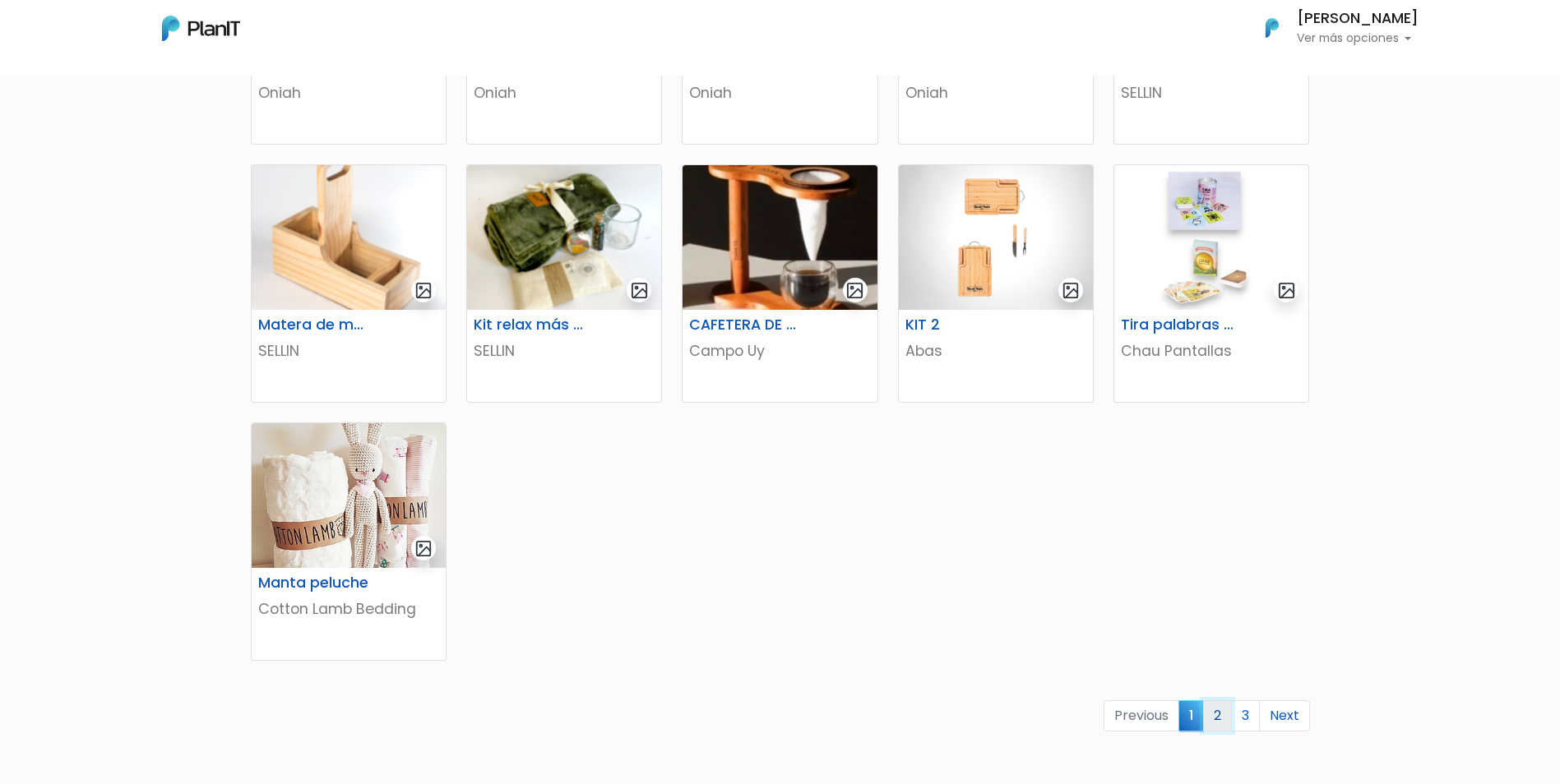
click at [1216, 712] on link "2" at bounding box center [1217, 715] width 29 height 31
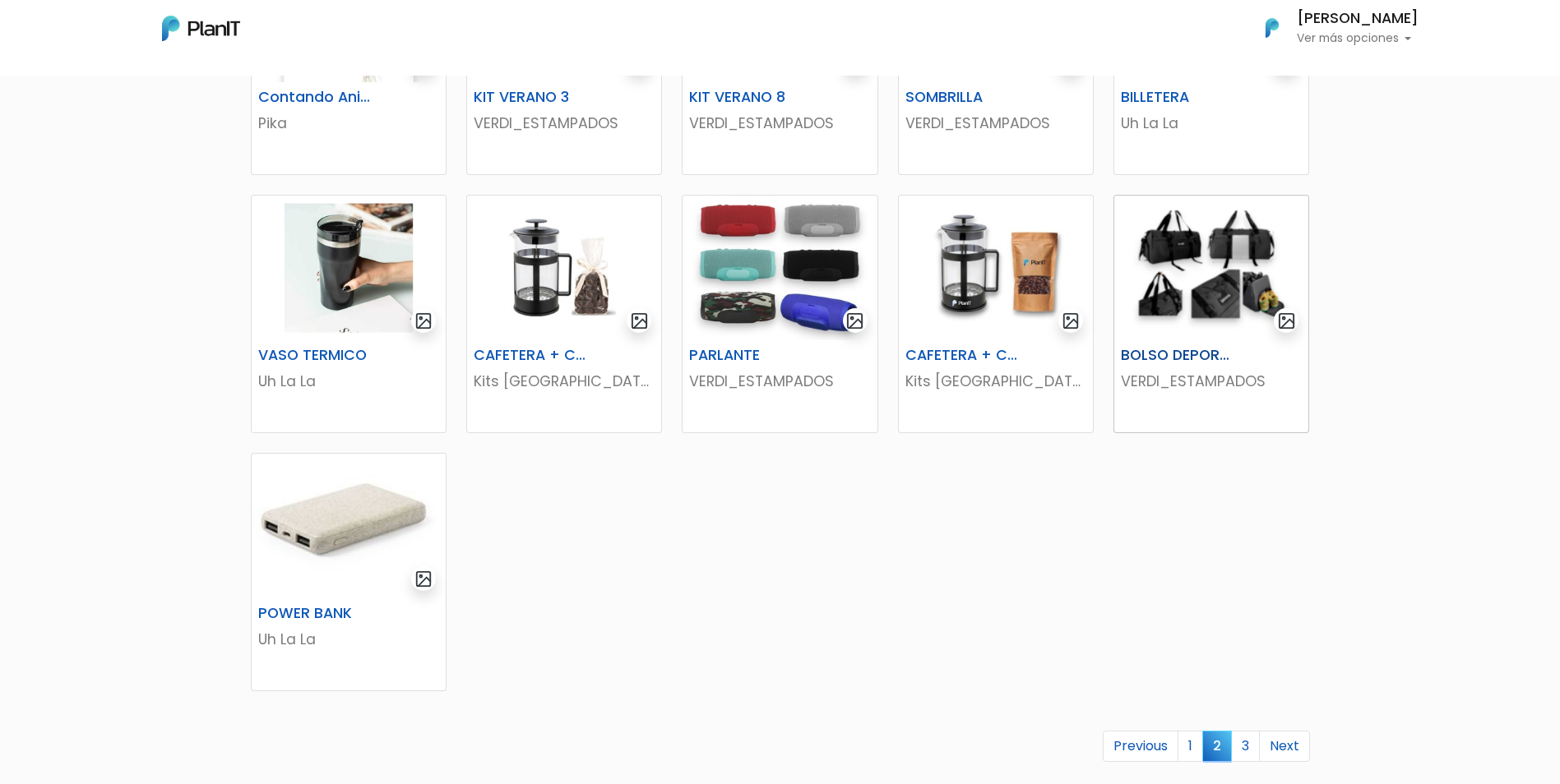
scroll to position [740, 0]
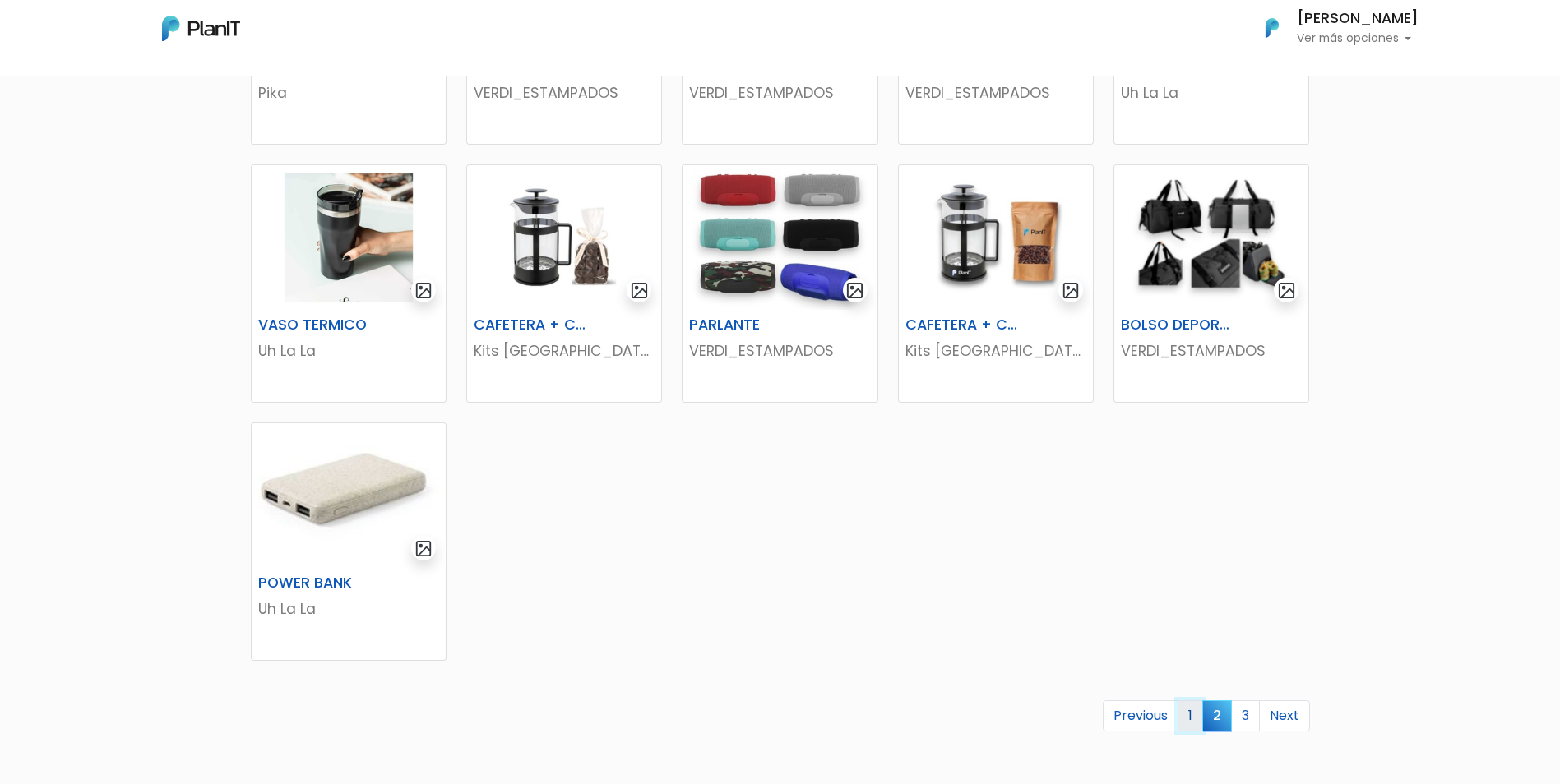
click at [1191, 714] on link "1" at bounding box center [1190, 715] width 25 height 31
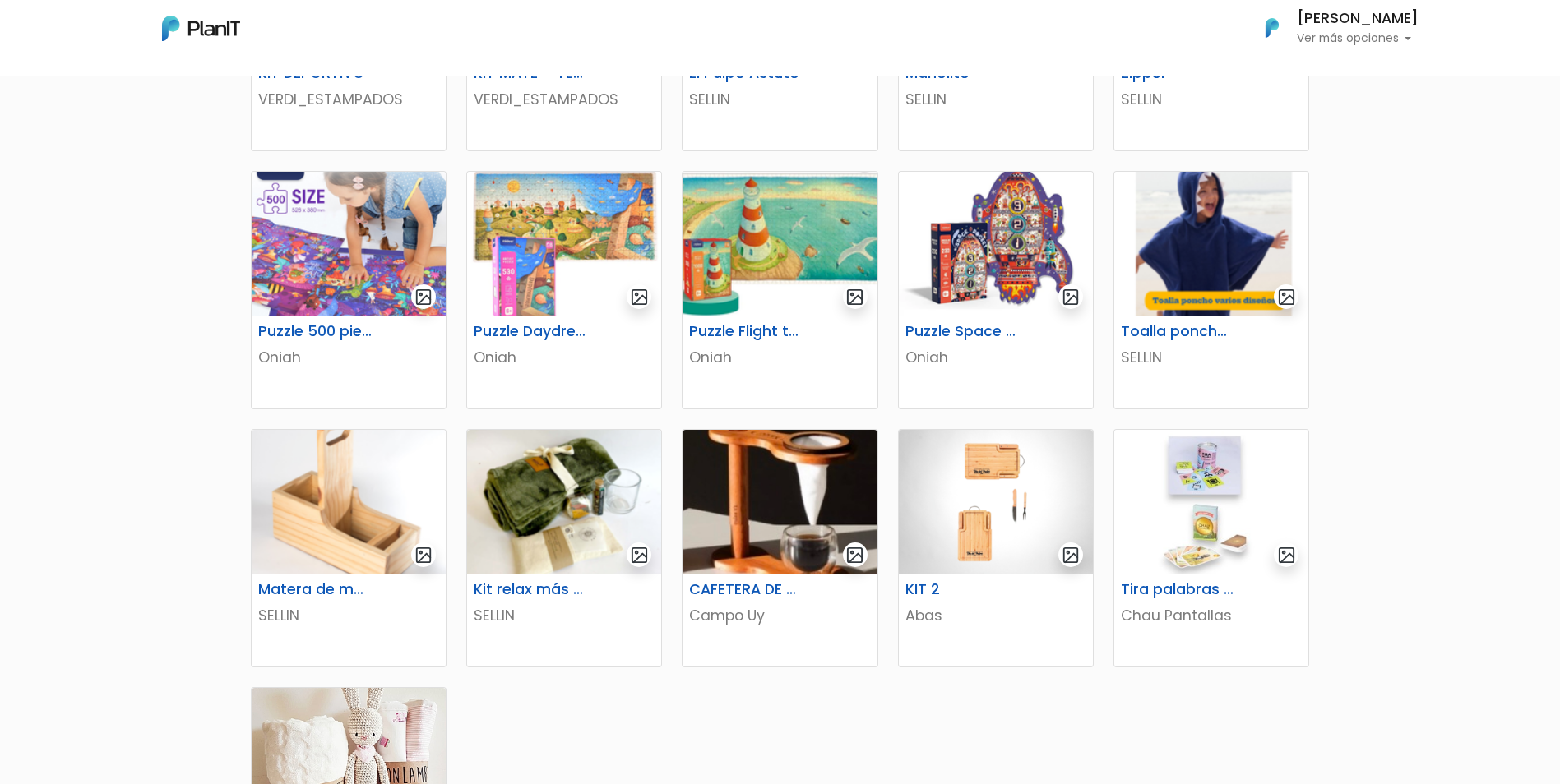
scroll to position [493, 0]
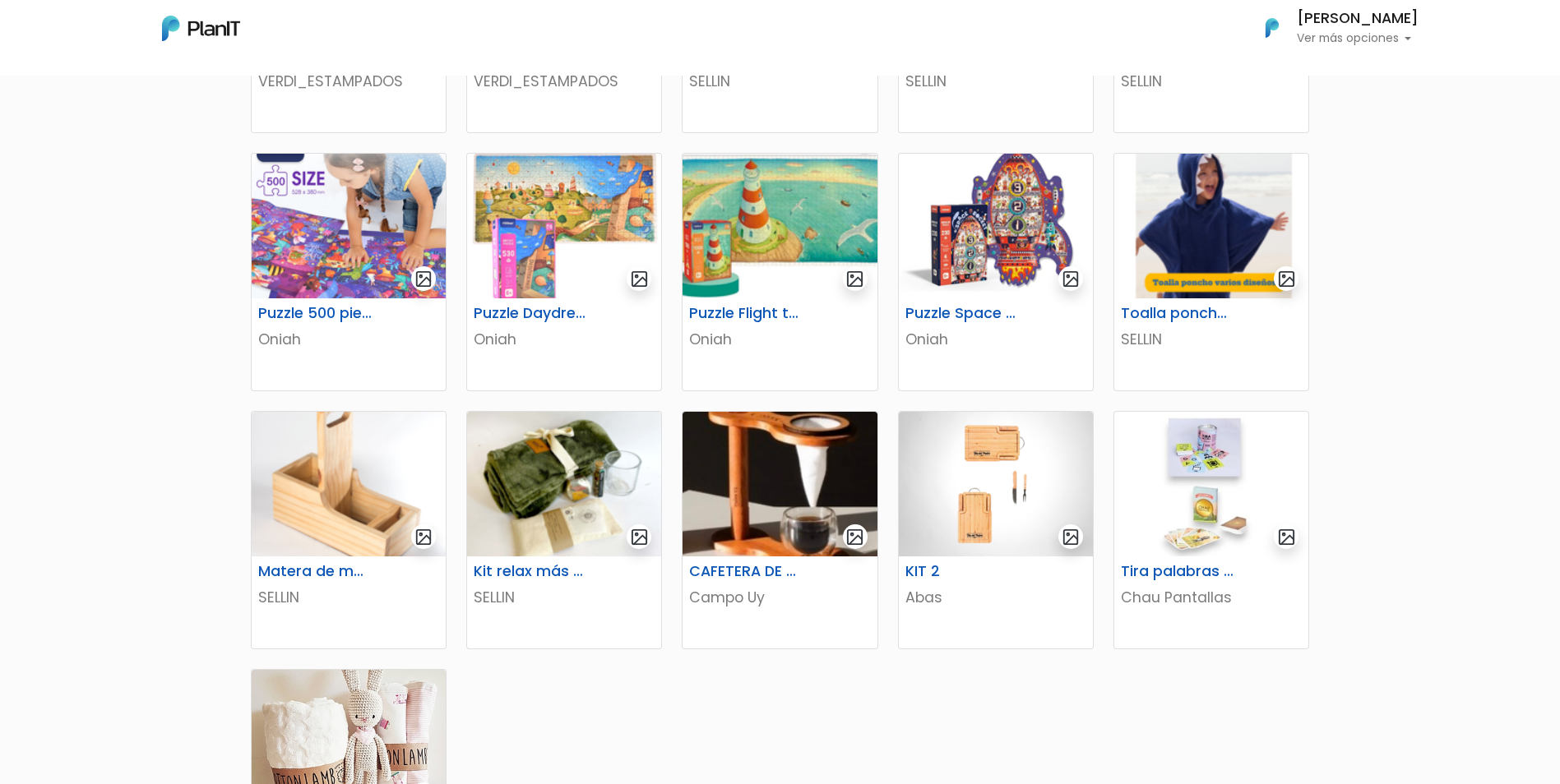
drag, startPoint x: 1152, startPoint y: 631, endPoint x: 1398, endPoint y: 314, distance: 401.3
click at [1398, 314] on div "KIT DEPORTIVO VERDI_ESTAMPADOS KIT MATE + TERMO VERDI_ESTAMPADOS El Pulpo Astut…" at bounding box center [780, 433] width 1560 height 1606
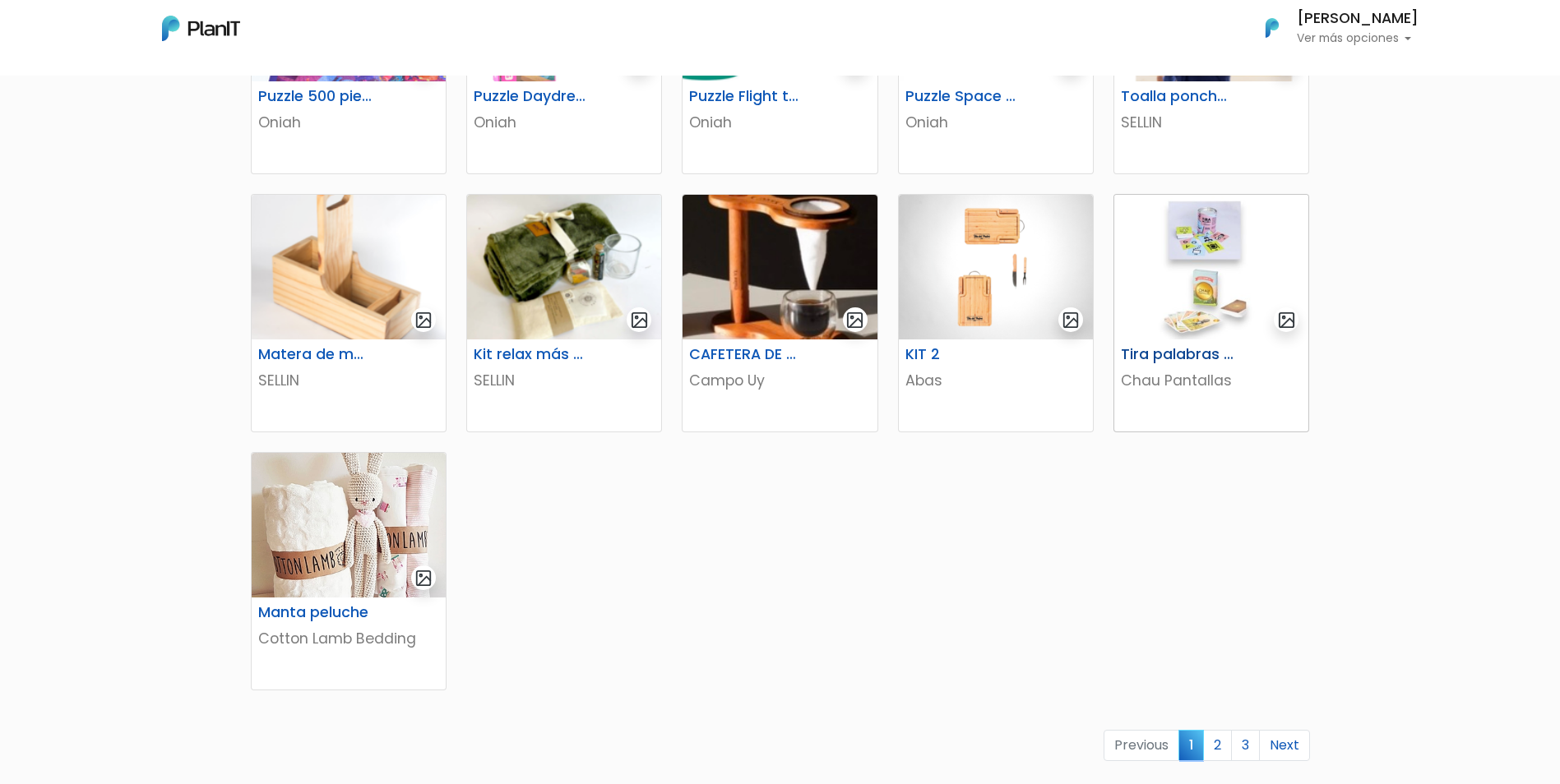
scroll to position [740, 0]
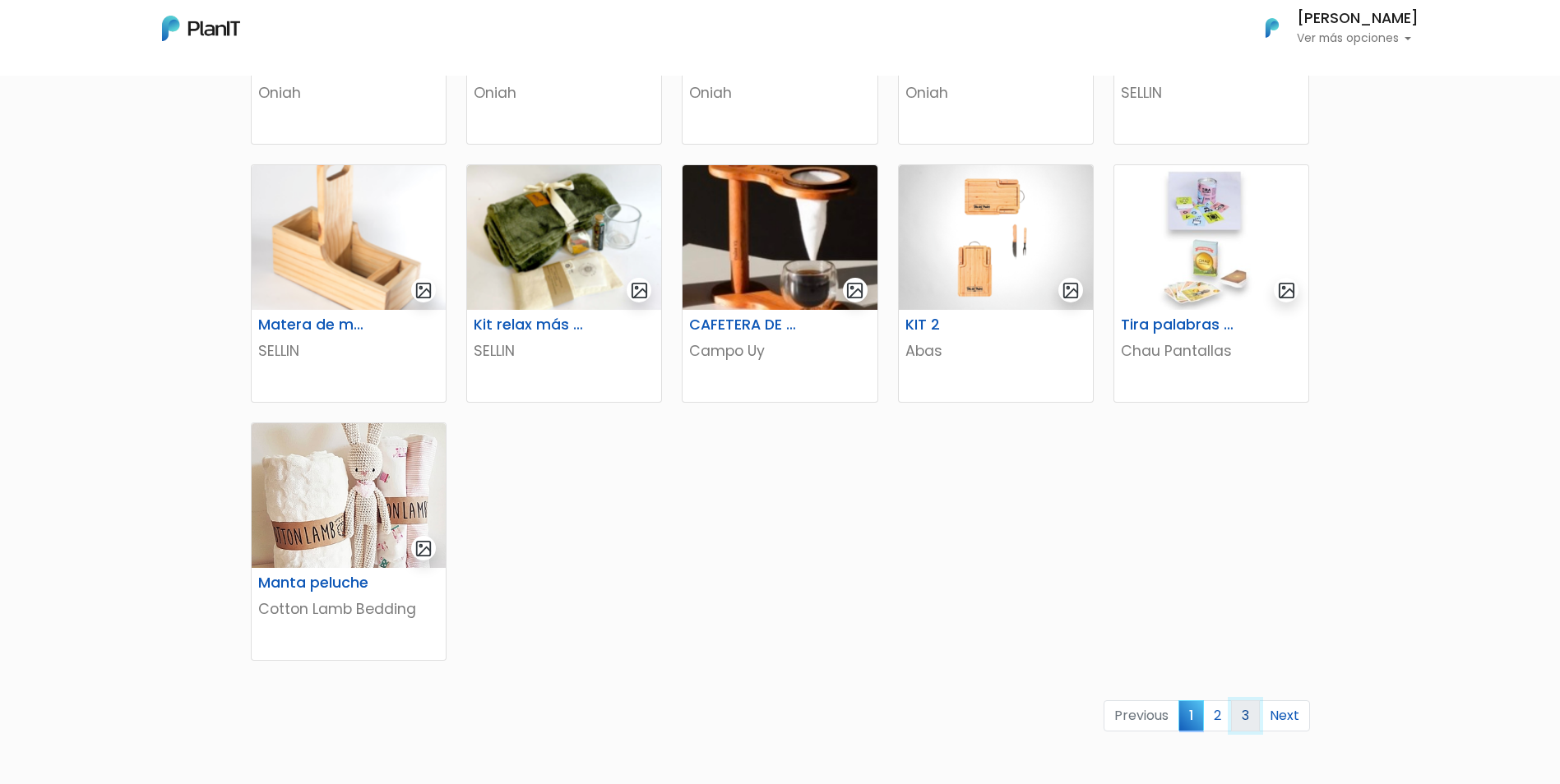
click at [1244, 716] on link "3" at bounding box center [1245, 715] width 29 height 31
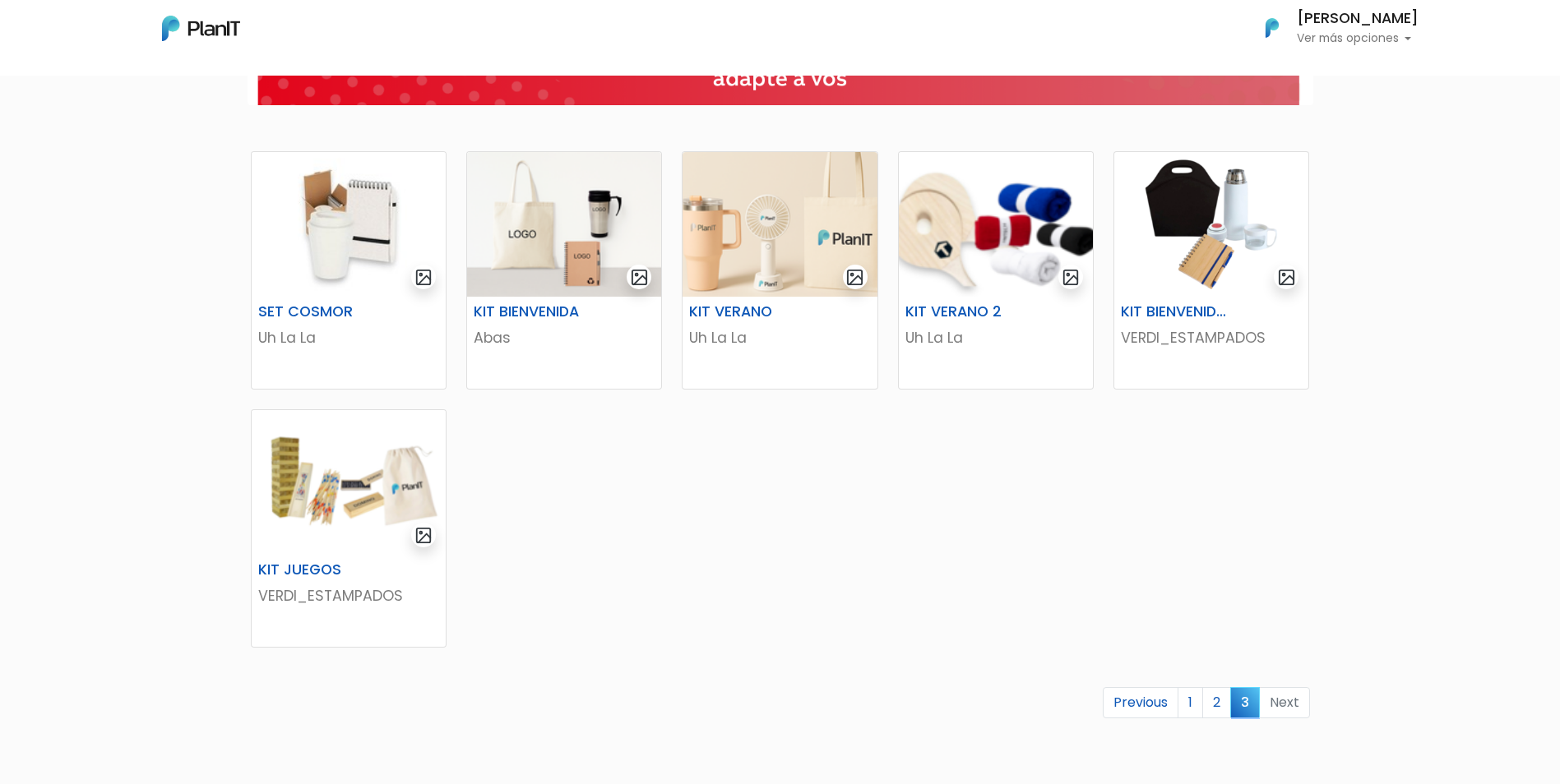
scroll to position [247, 0]
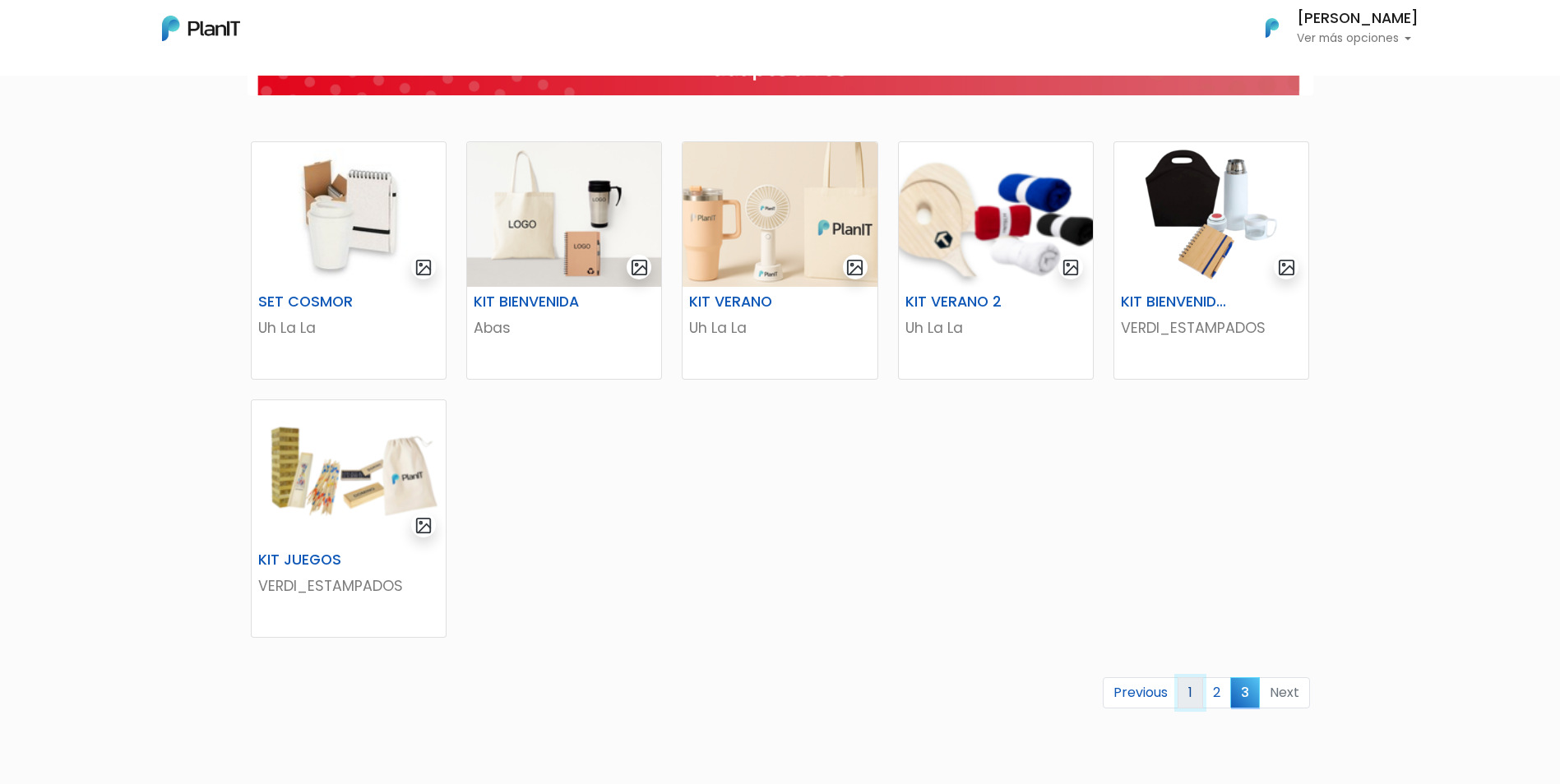
click at [1184, 696] on link "1" at bounding box center [1190, 693] width 25 height 31
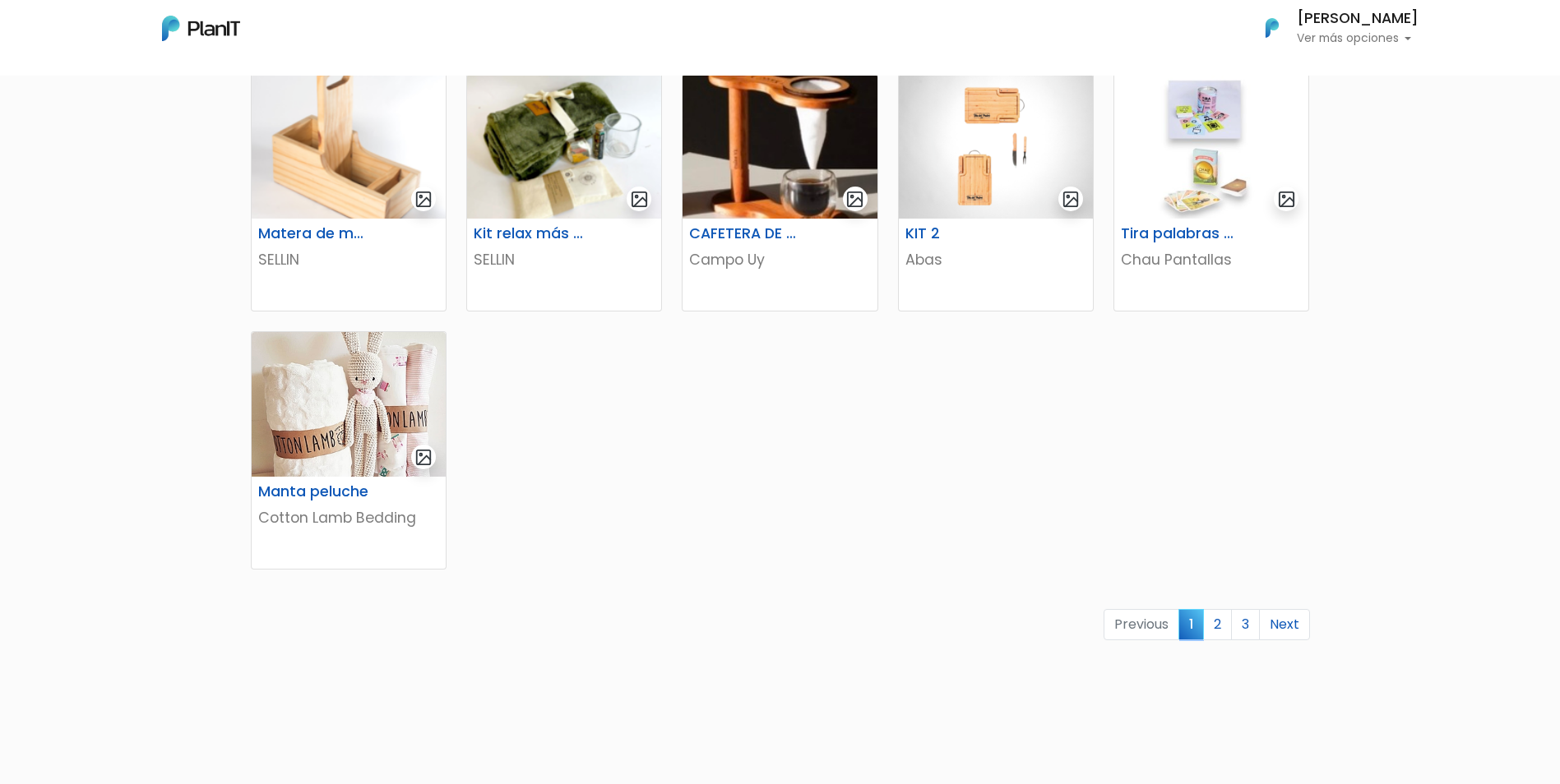
scroll to position [904, 0]
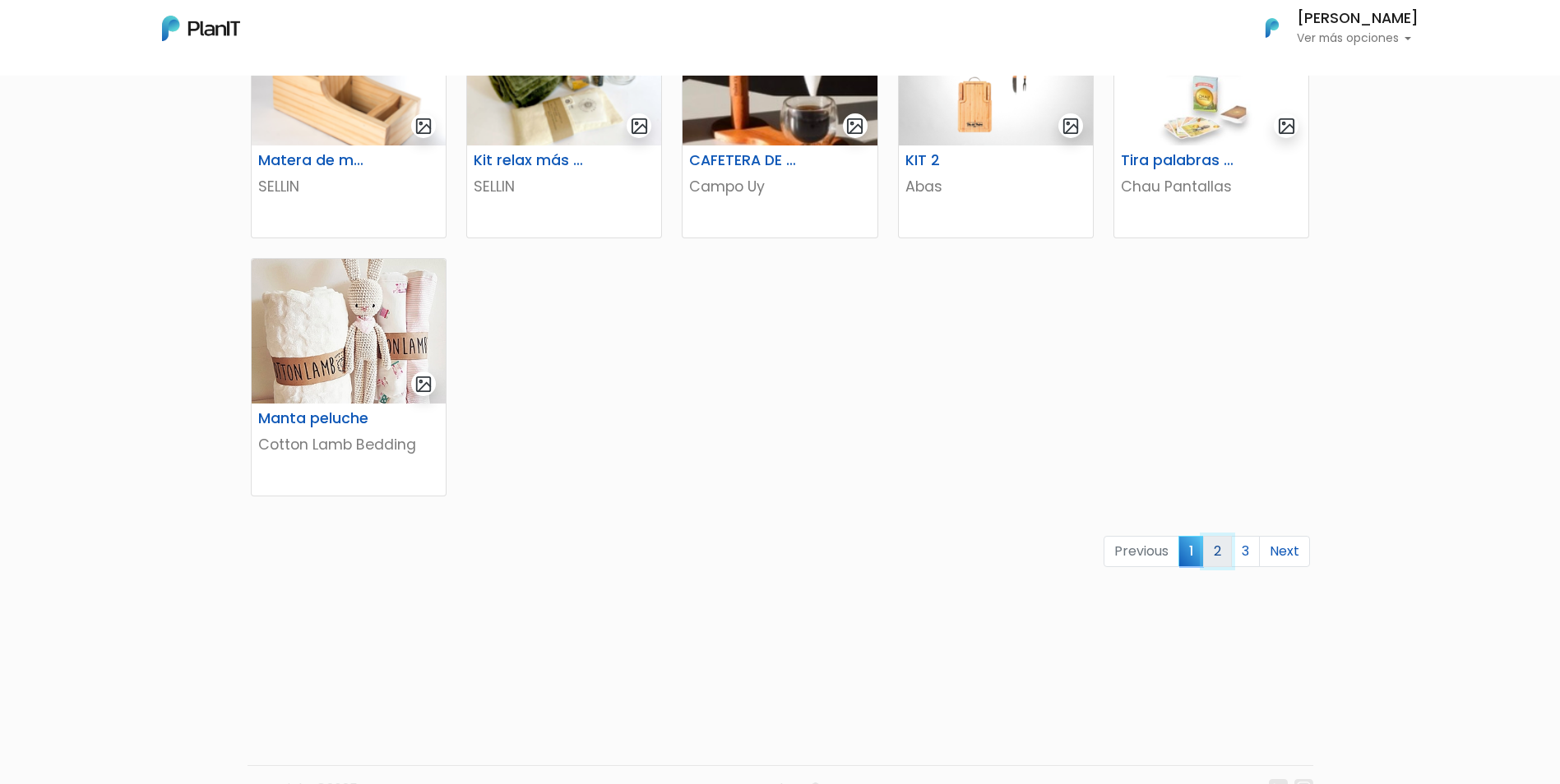
click at [1219, 548] on link "2" at bounding box center [1217, 551] width 29 height 31
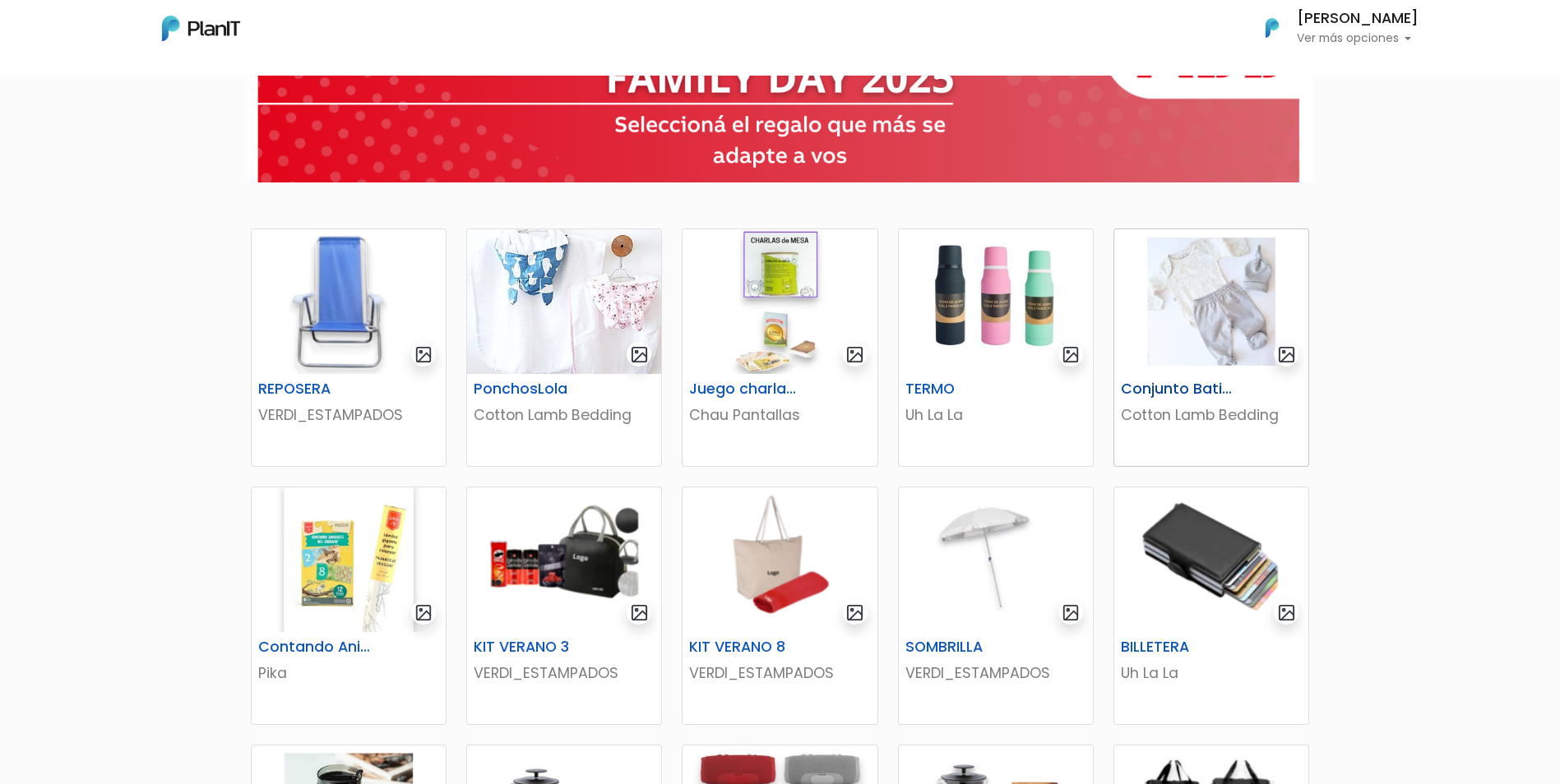
scroll to position [164, 0]
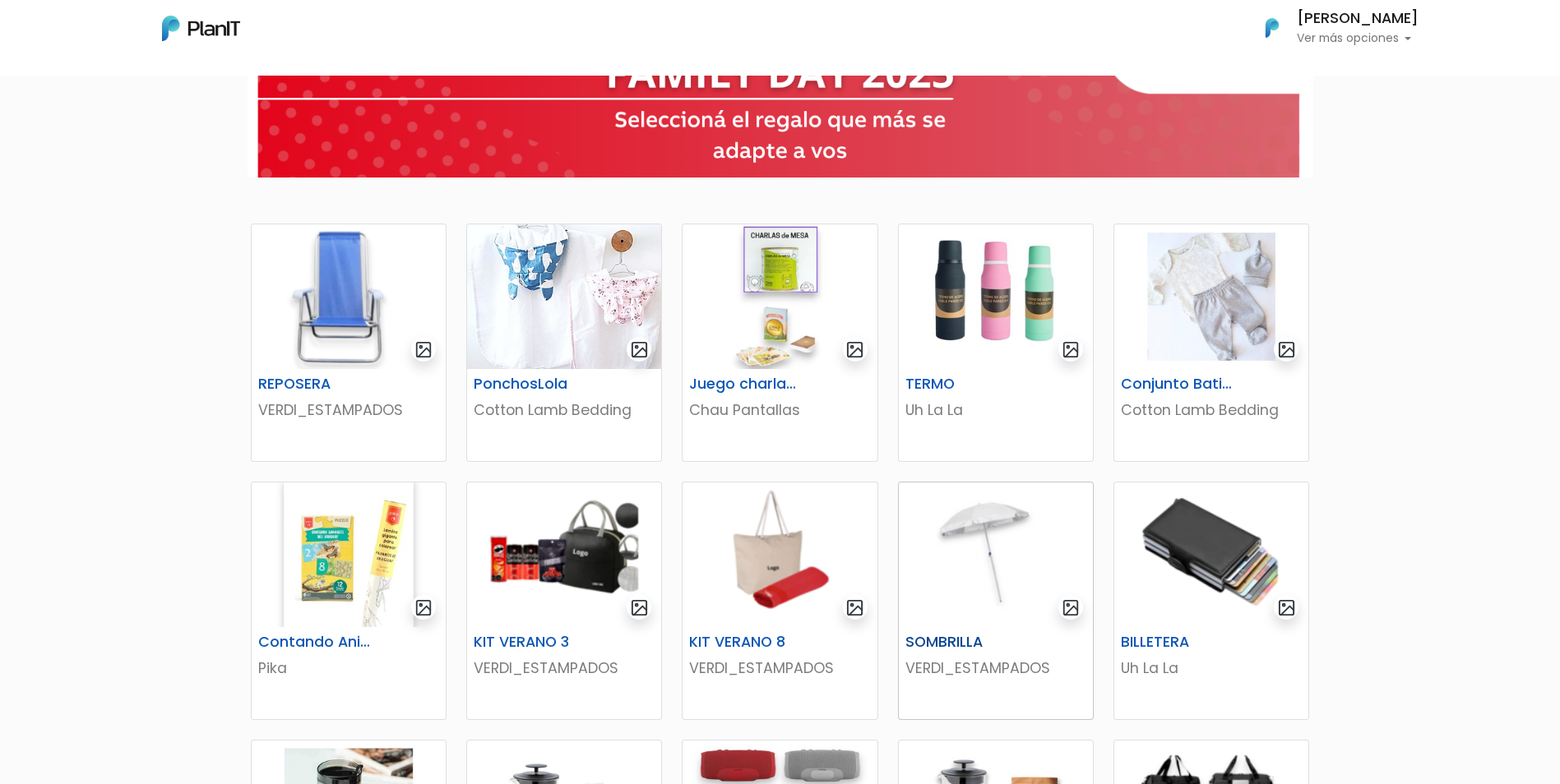
click at [980, 534] on img at bounding box center [996, 555] width 194 height 145
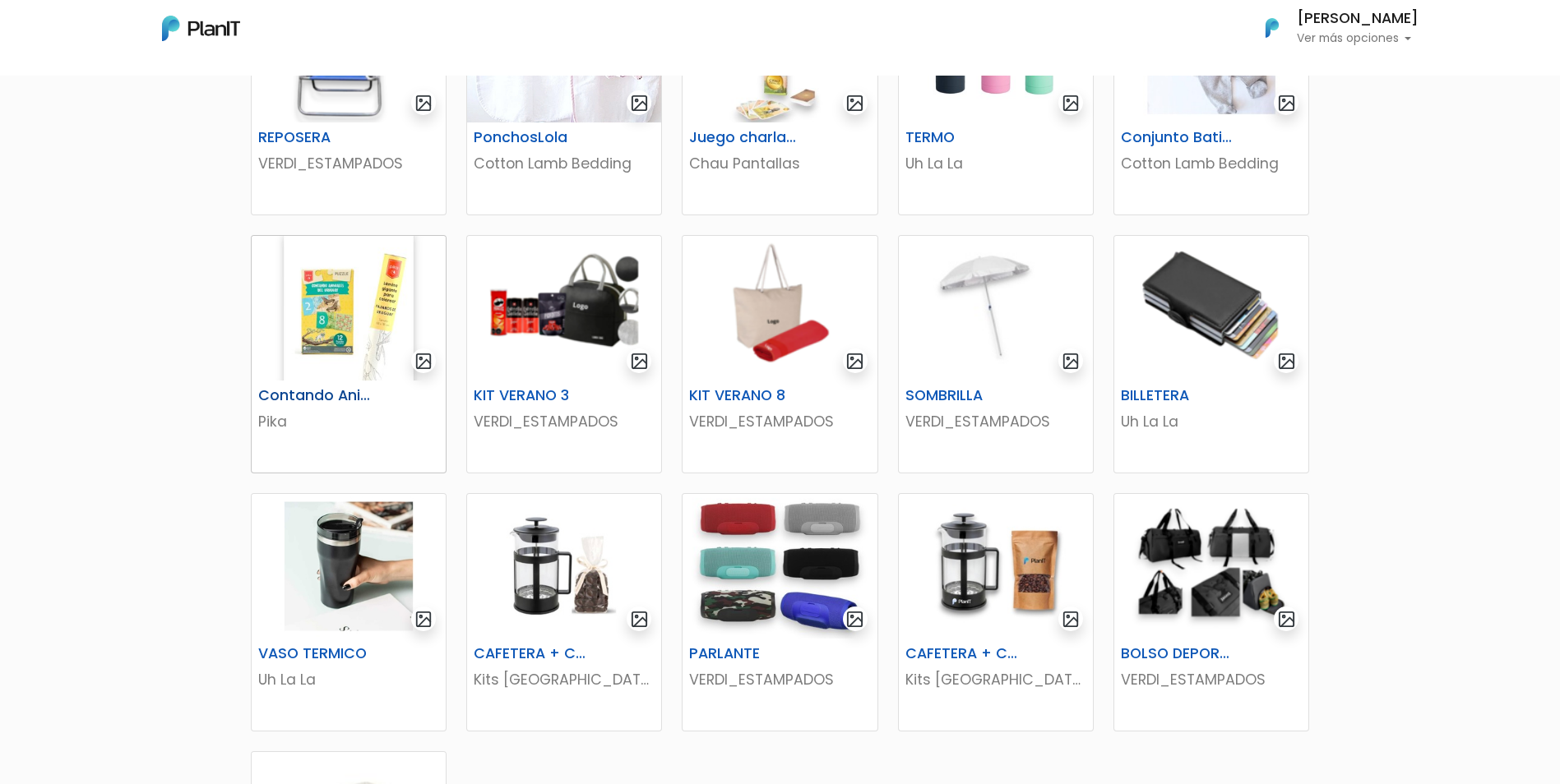
scroll to position [82, 0]
